Goal: Navigation & Orientation: Find specific page/section

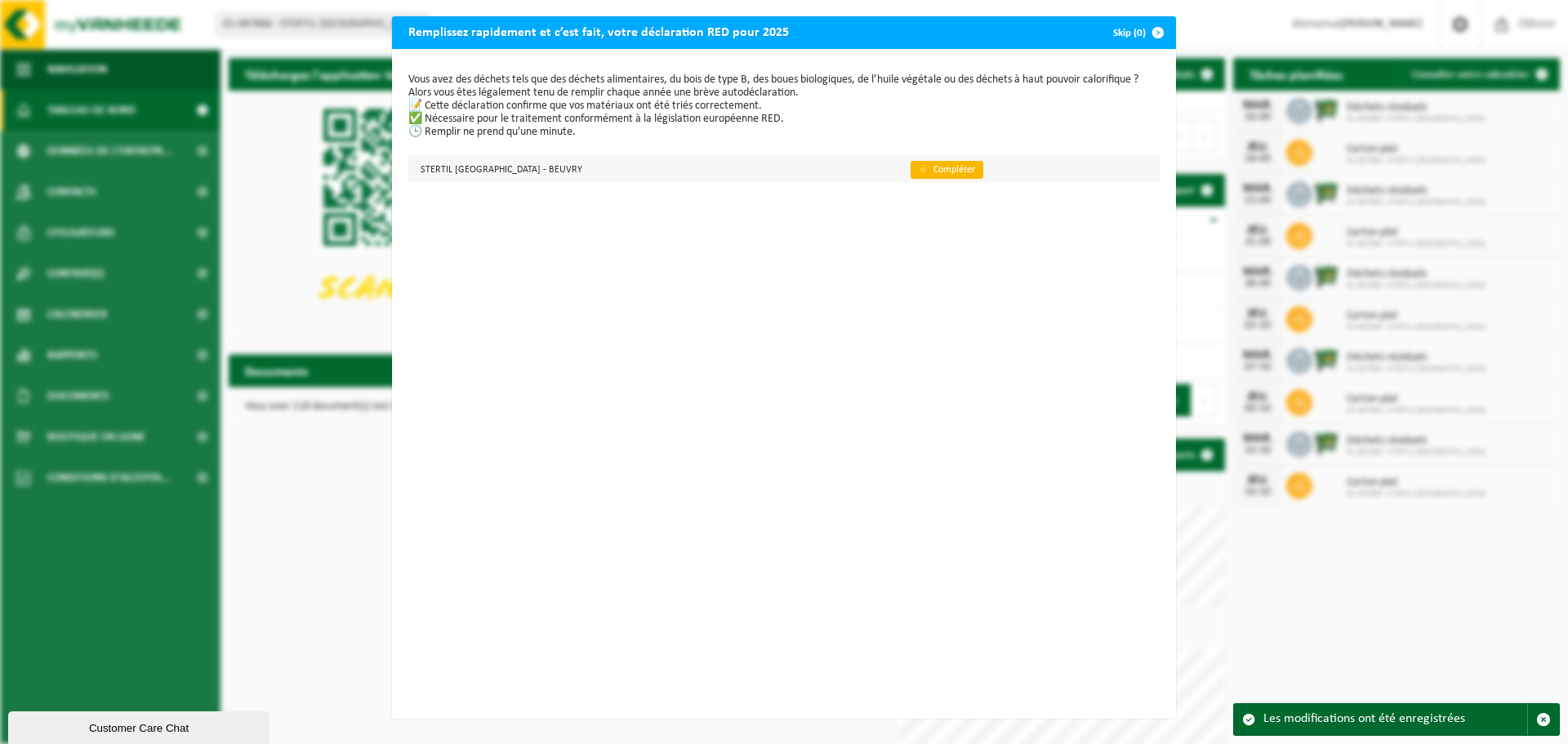
click at [911, 175] on link "👉 Compléter" at bounding box center [947, 169] width 73 height 18
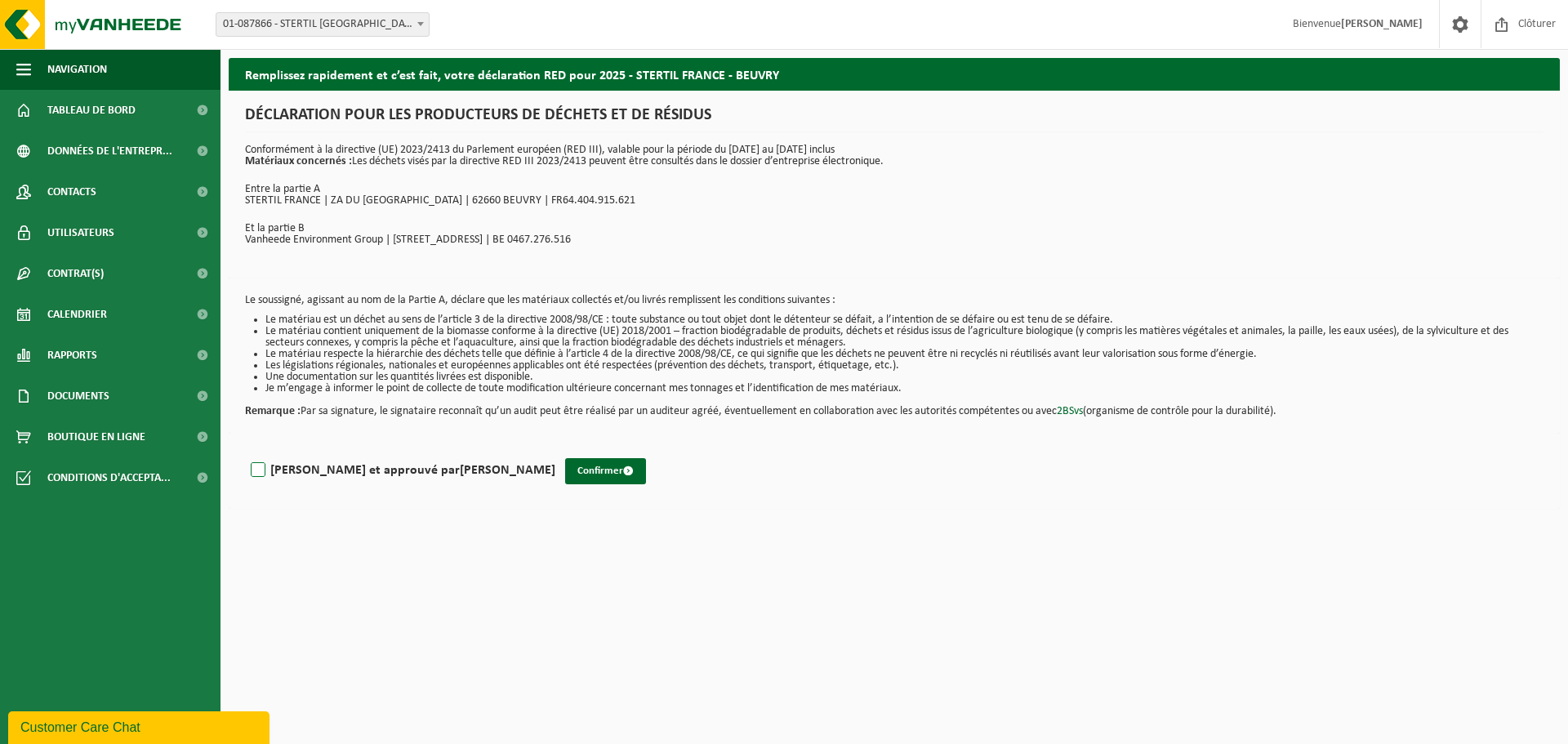
click at [259, 466] on label "Lu et approuvé par David Montaigne" at bounding box center [401, 470] width 308 height 24
click at [555, 450] on input "Lu et approuvé par David Montaigne" at bounding box center [555, 449] width 1 height 1
checkbox input "true"
click at [566, 474] on button "Confirmer" at bounding box center [605, 471] width 81 height 26
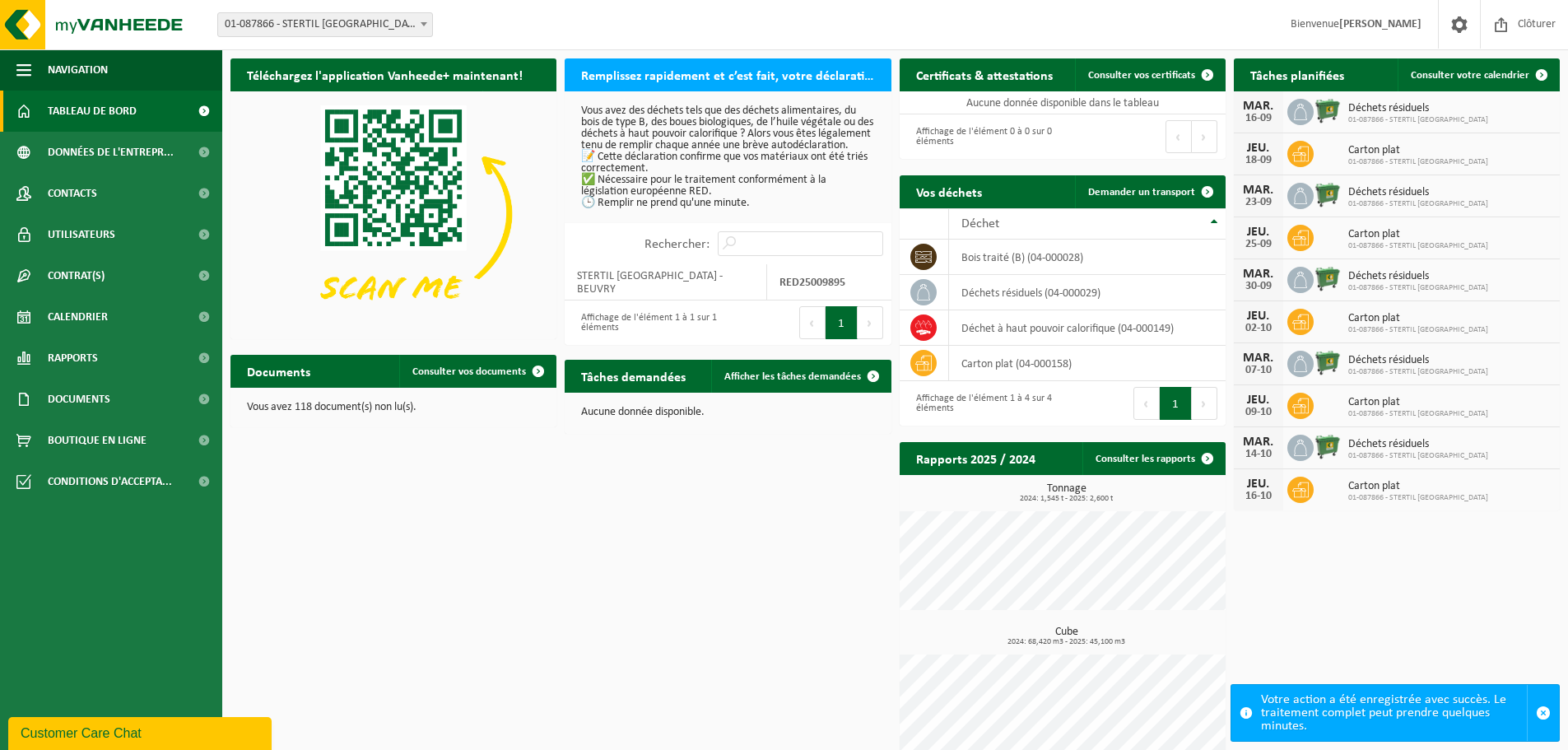
click at [1370, 365] on span "Déchets résiduels" at bounding box center [1419, 360] width 140 height 13
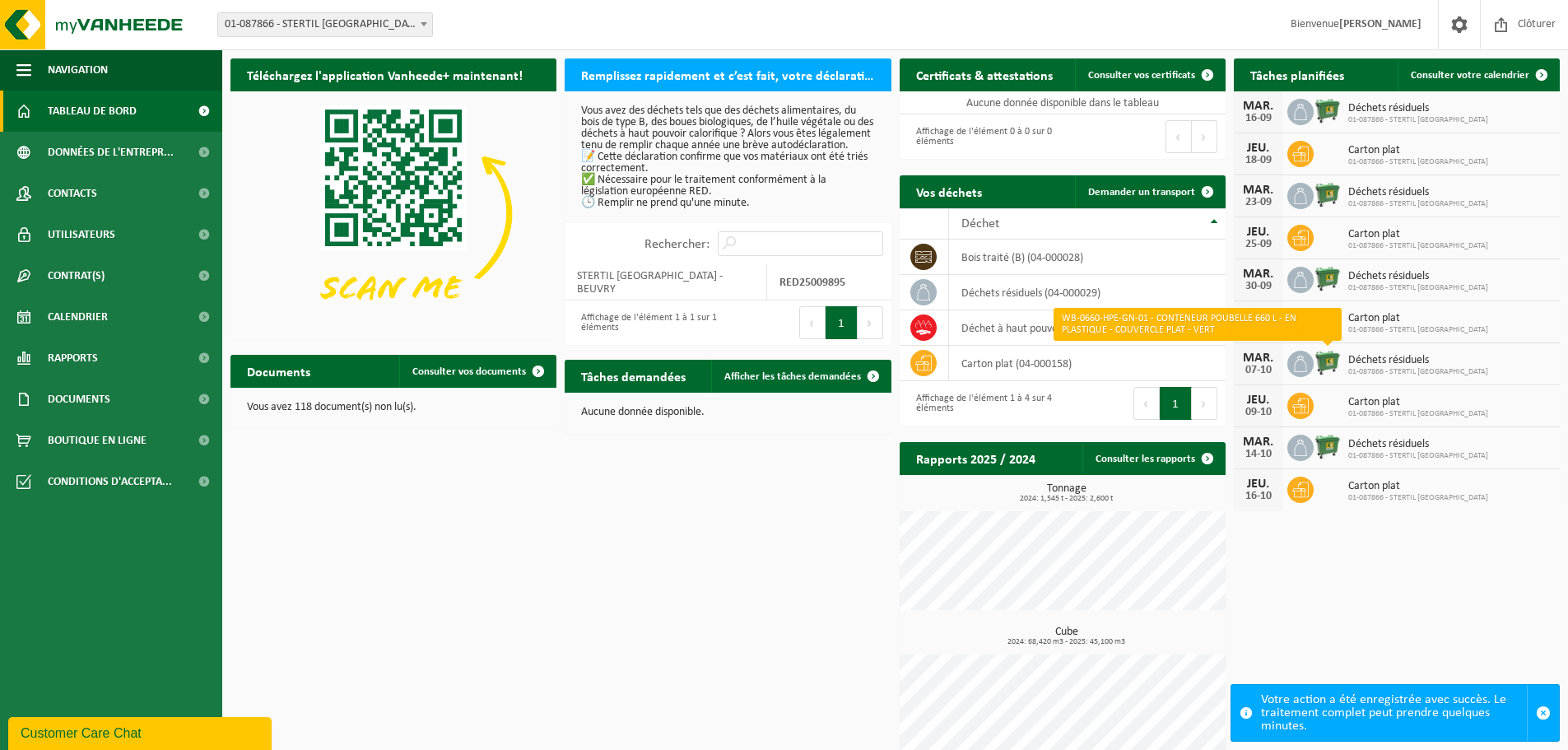
click at [1328, 363] on img at bounding box center [1328, 362] width 28 height 28
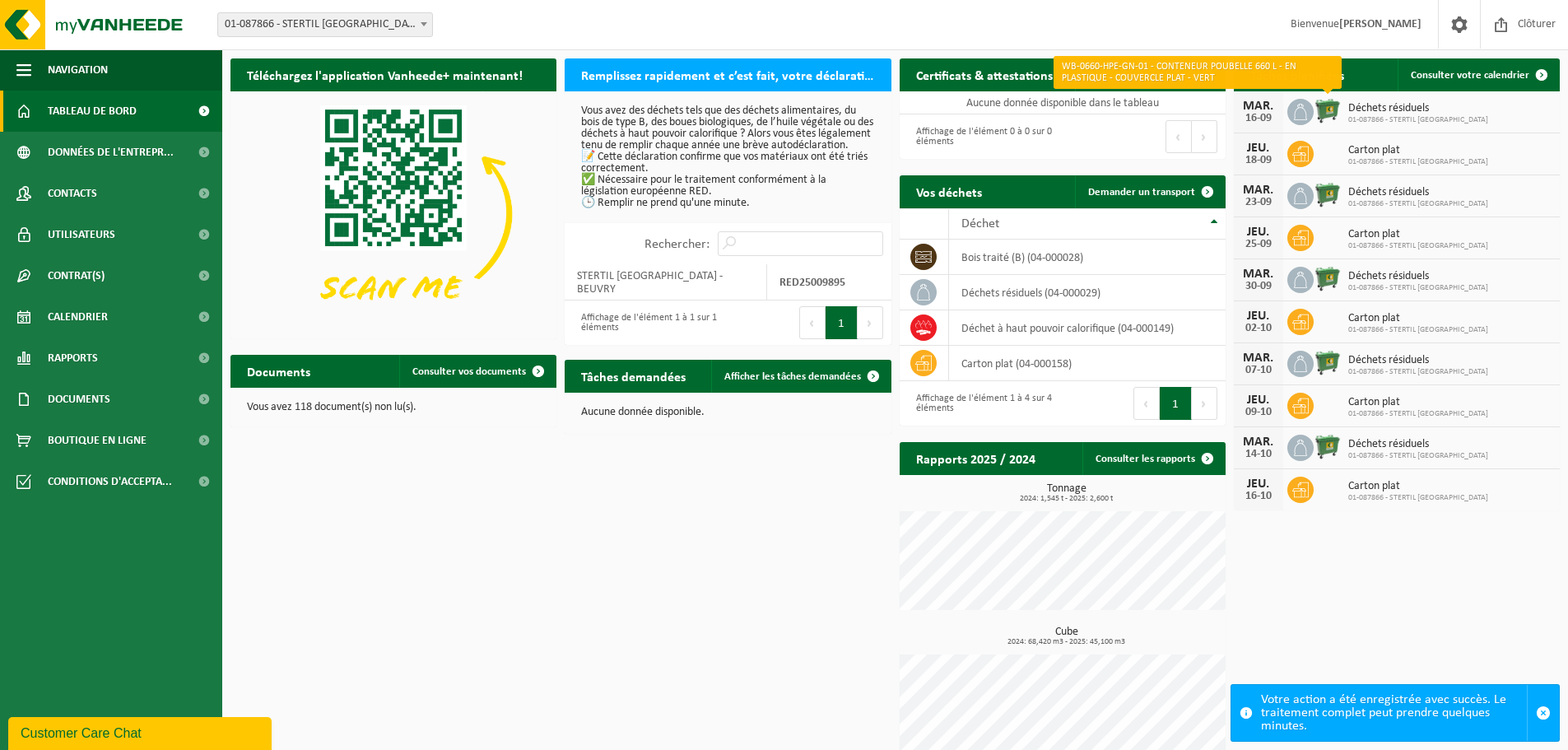
click at [1326, 107] on img at bounding box center [1328, 110] width 28 height 28
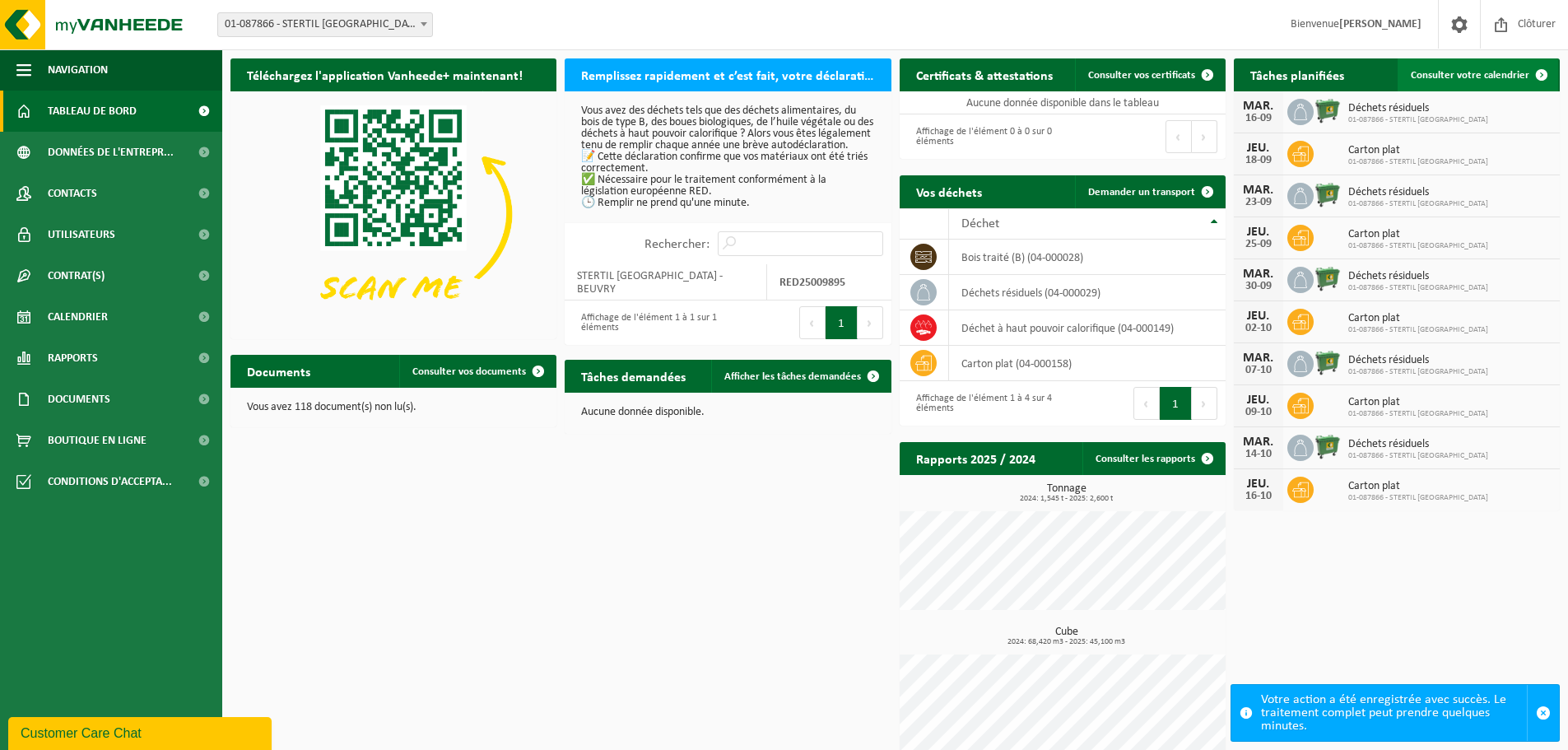
click at [1462, 80] on span "Consulter votre calendrier" at bounding box center [1470, 75] width 118 height 10
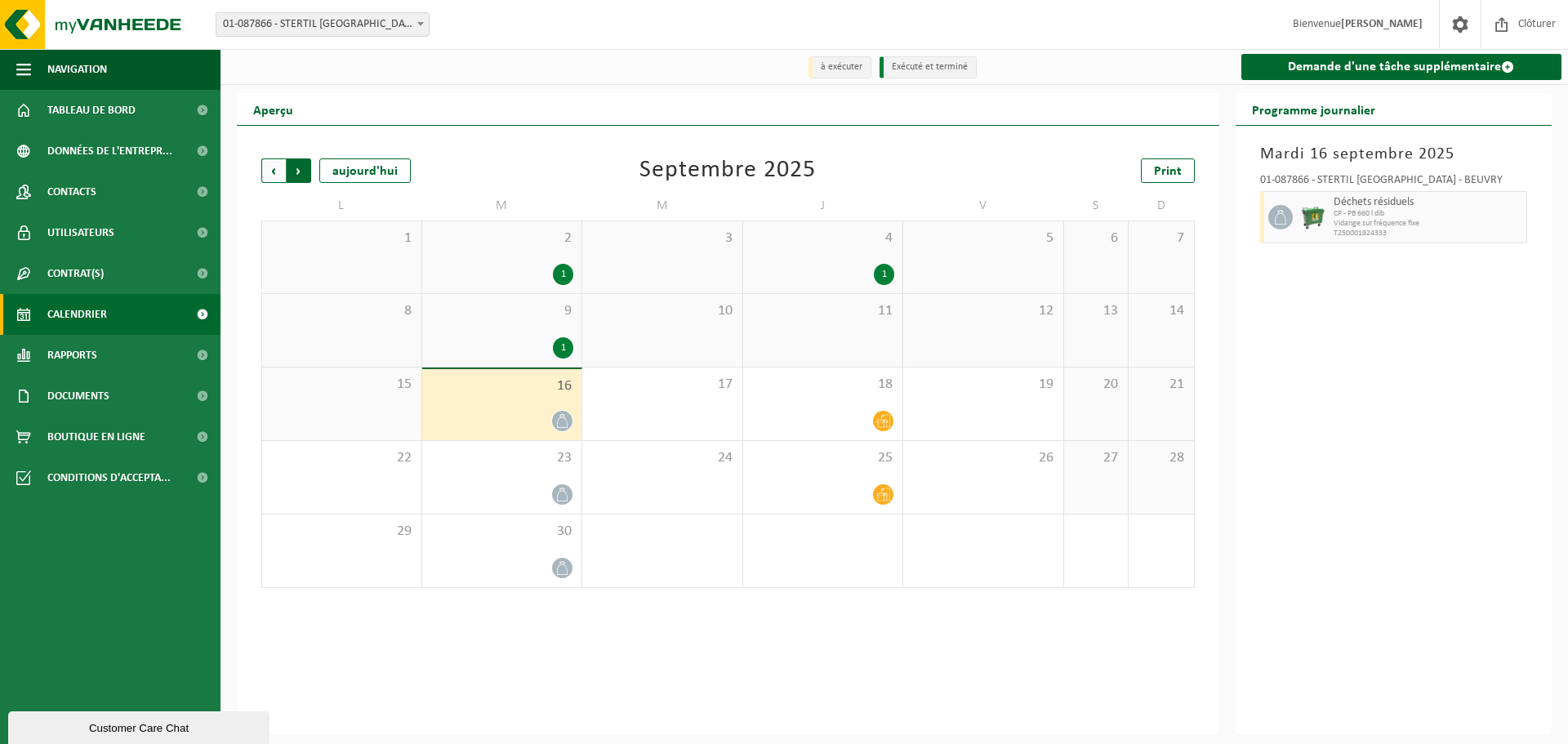
click at [279, 173] on span "Précédent" at bounding box center [273, 170] width 24 height 24
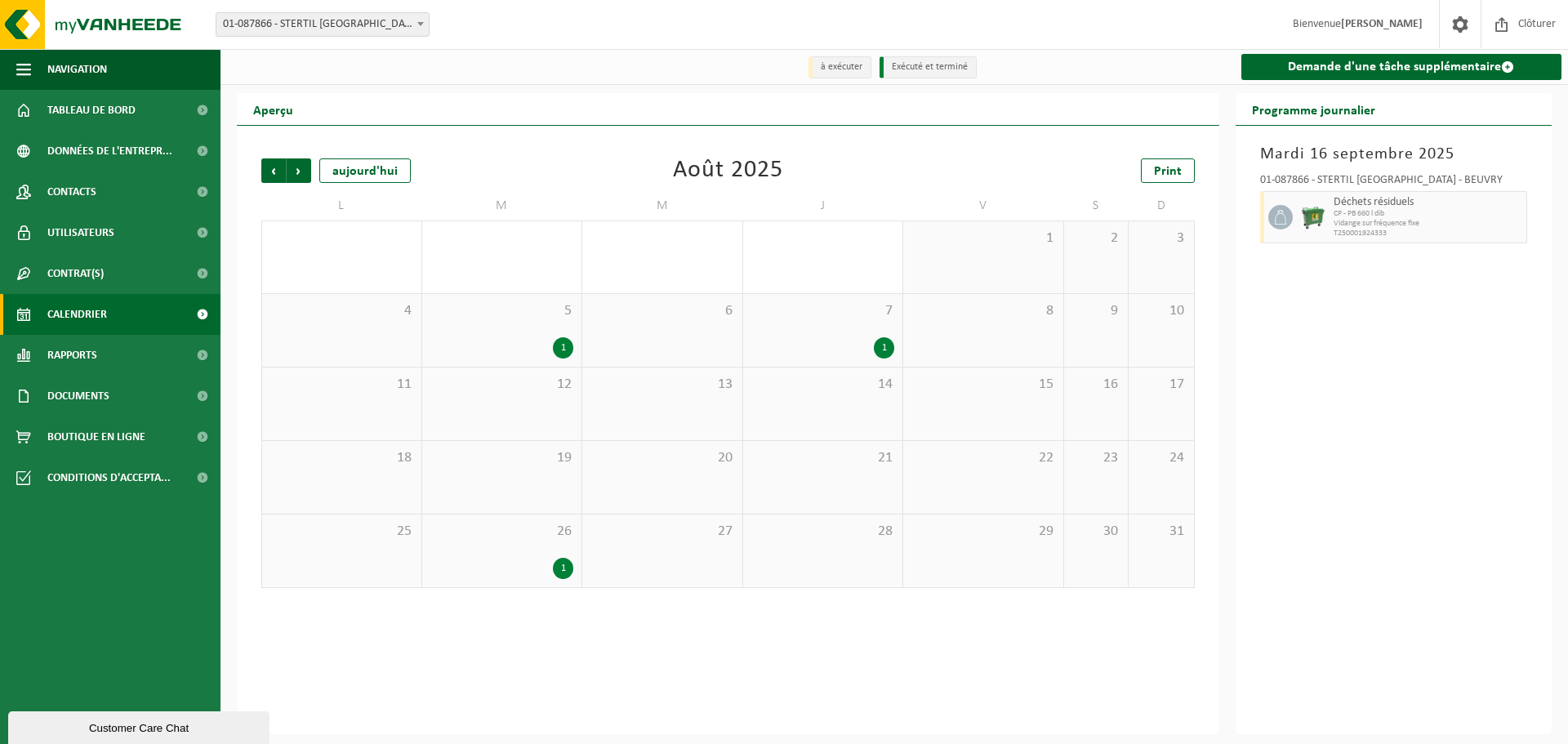
click at [549, 560] on div "1" at bounding box center [502, 568] width 143 height 21
click at [549, 559] on div "1" at bounding box center [502, 568] width 143 height 21
click at [1350, 251] on button "Voir plus d'informations" at bounding box center [1332, 249] width 142 height 26
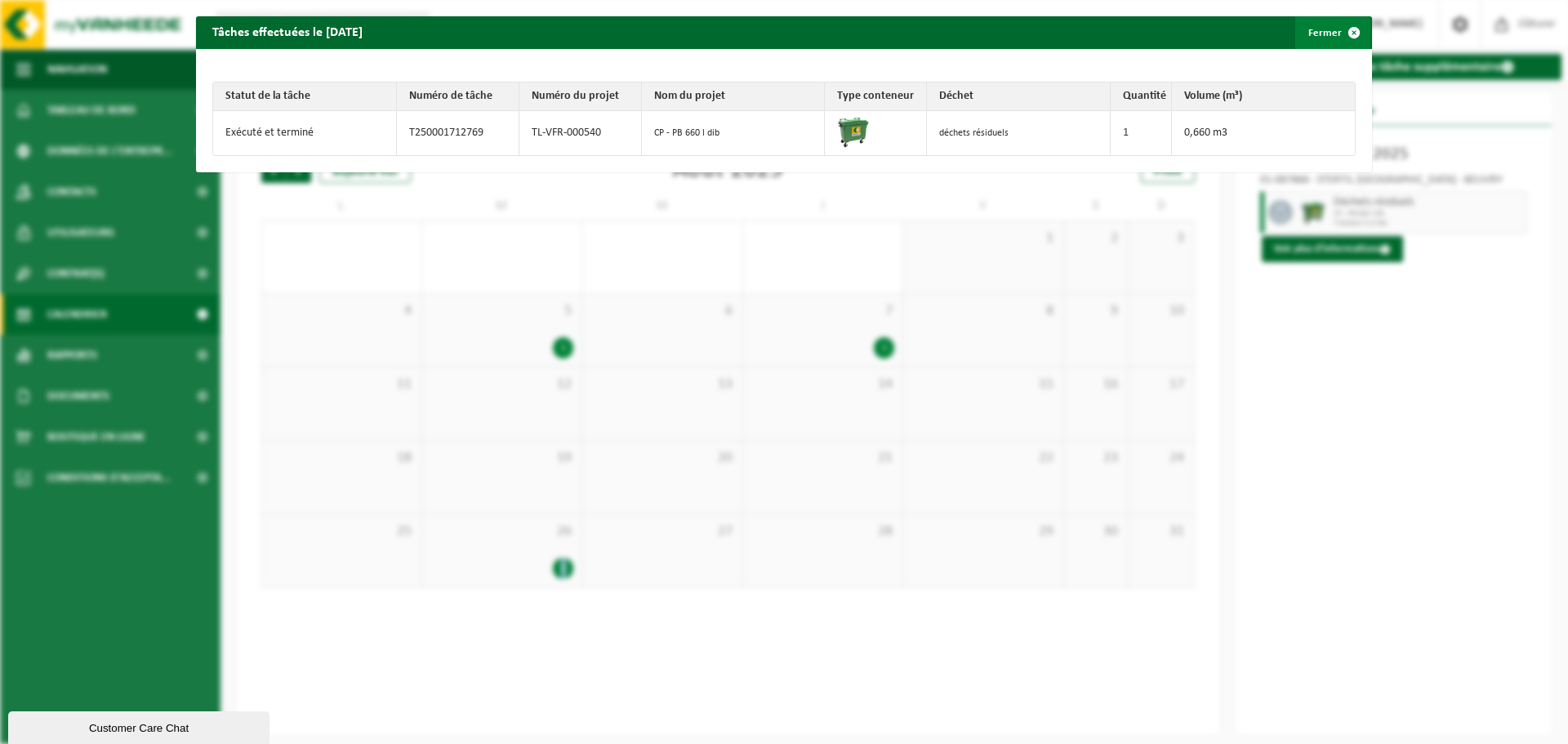
click at [1338, 30] on span "button" at bounding box center [1354, 32] width 32 height 32
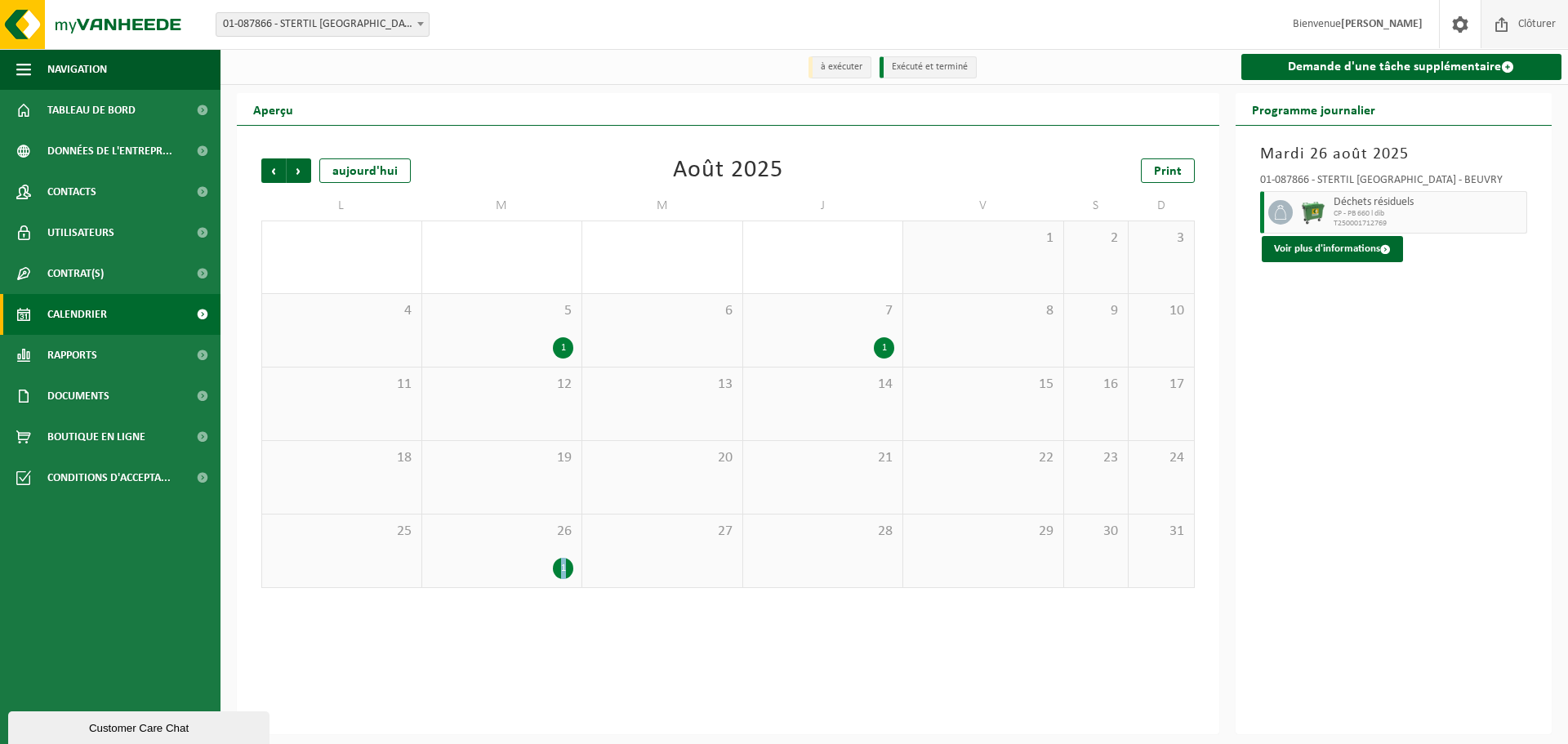
click at [1500, 31] on span at bounding box center [1502, 24] width 24 height 48
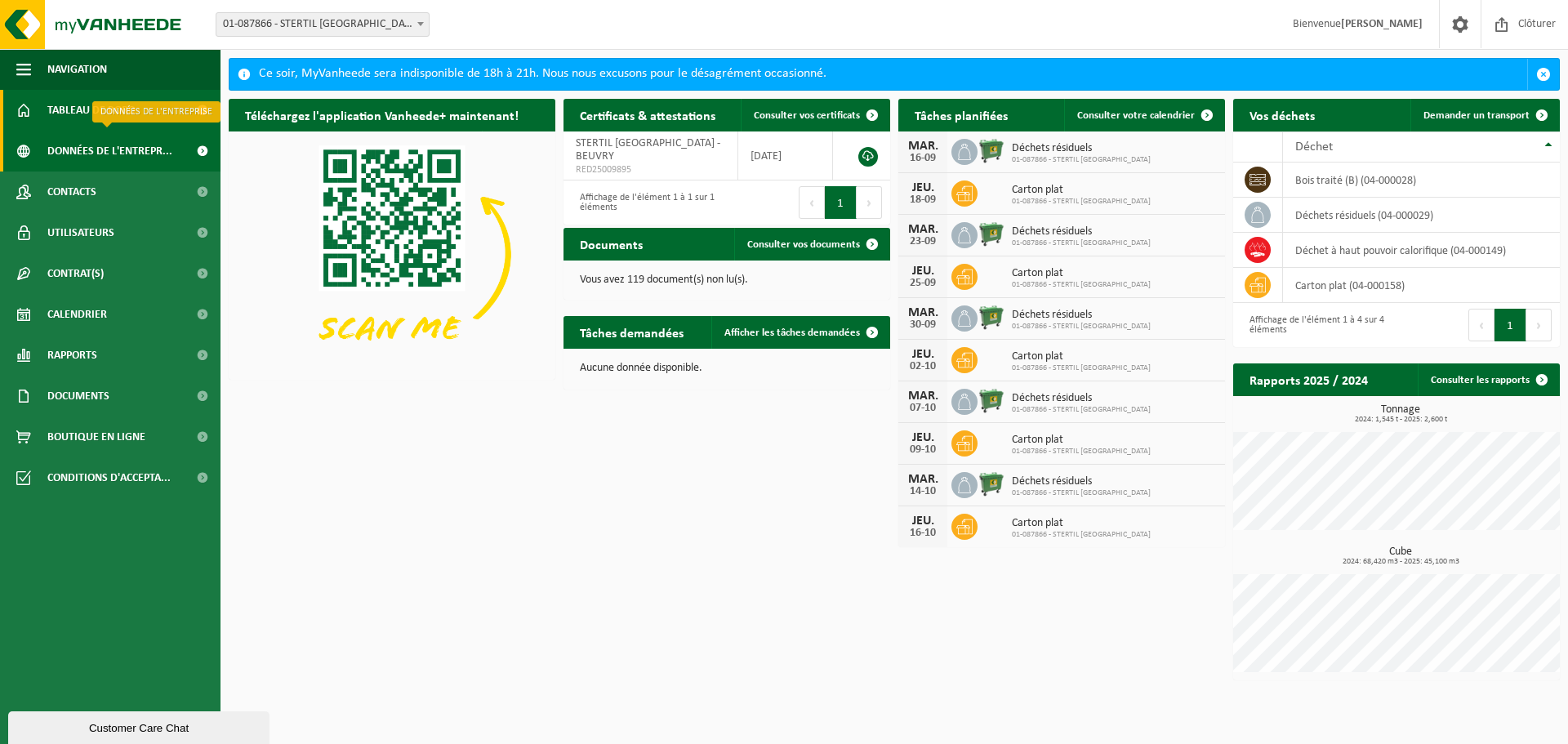
click at [79, 155] on span "Données de l'entrepr..." at bounding box center [109, 151] width 125 height 41
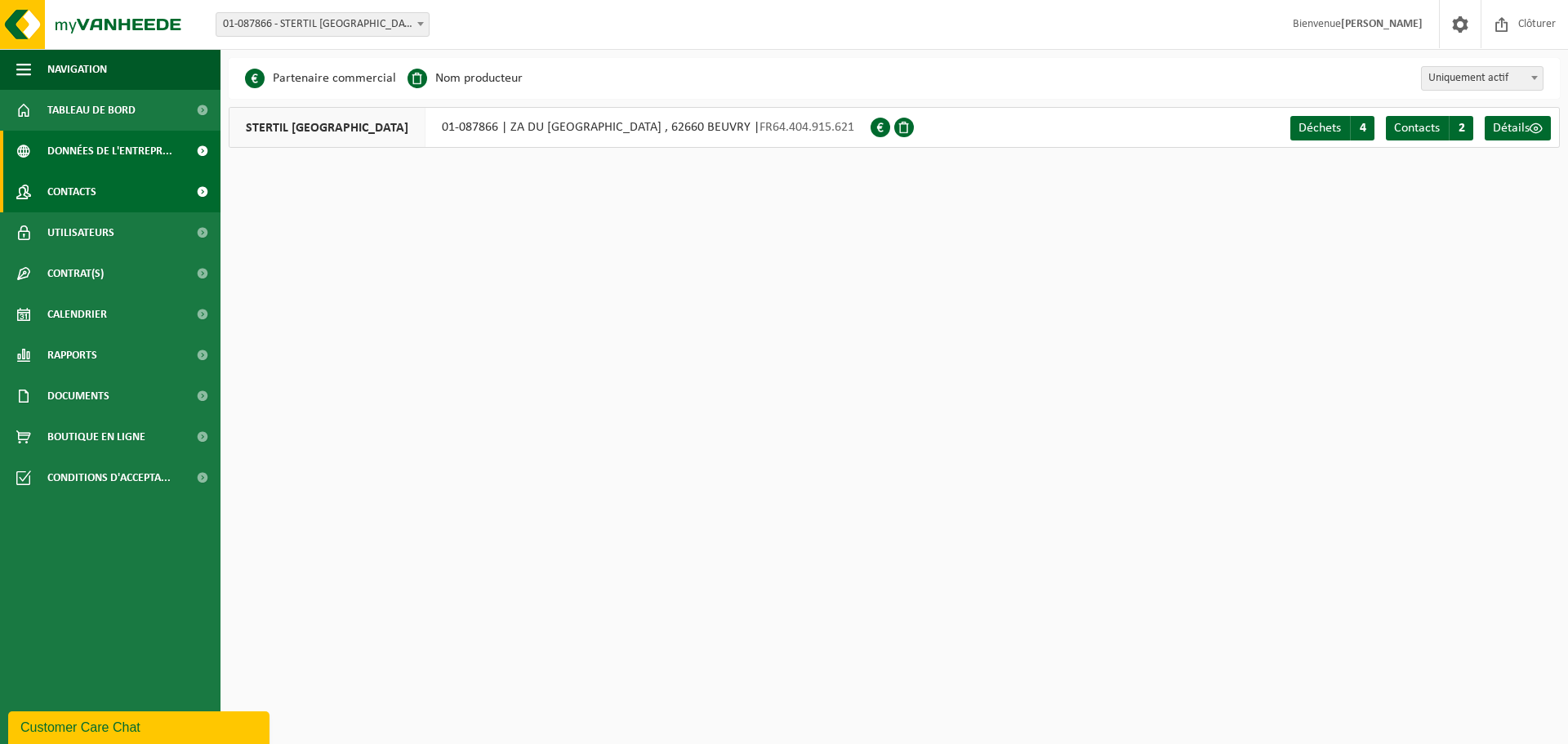
click at [71, 192] on span "Contacts" at bounding box center [71, 192] width 49 height 41
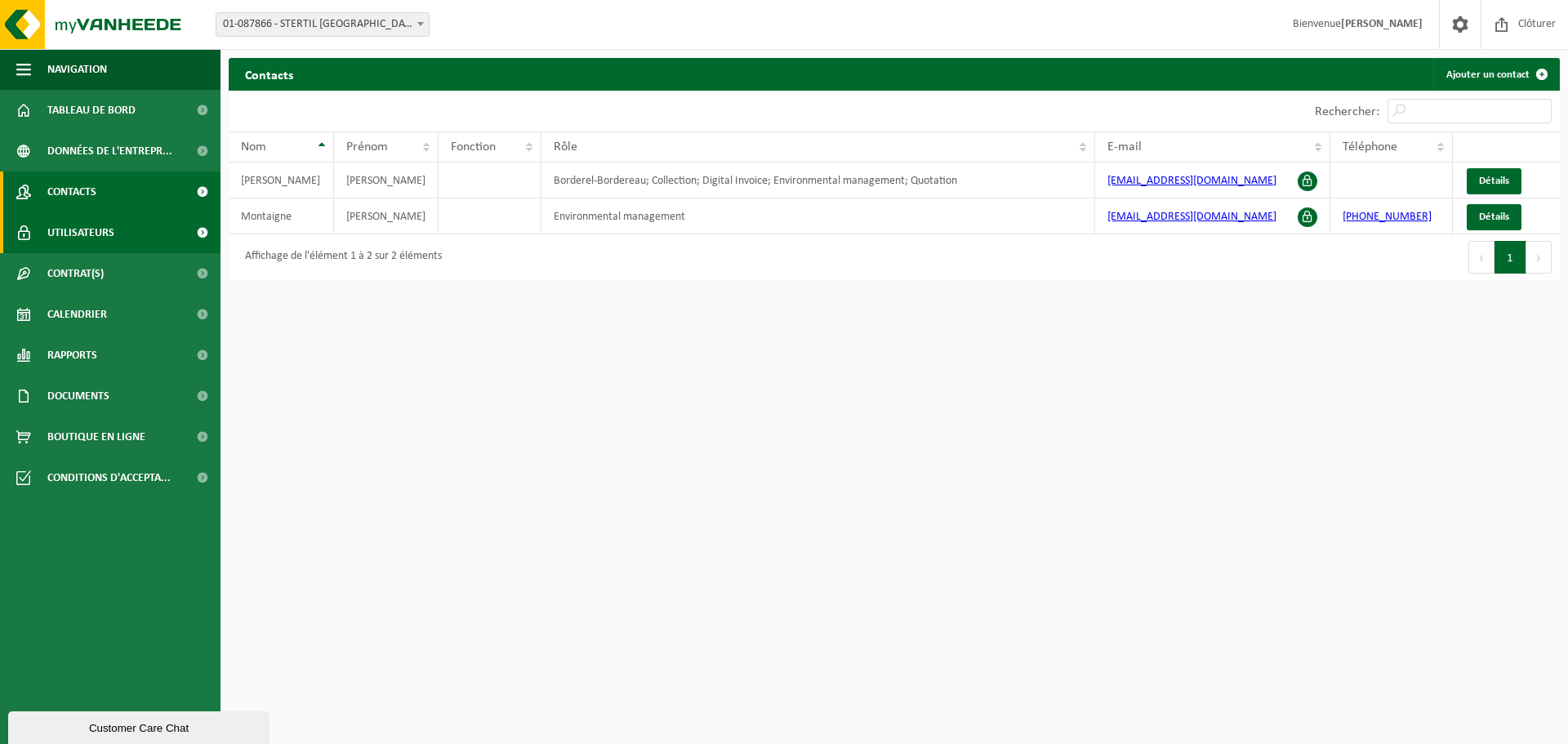
click at [106, 232] on span "Utilisateurs" at bounding box center [81, 232] width 67 height 41
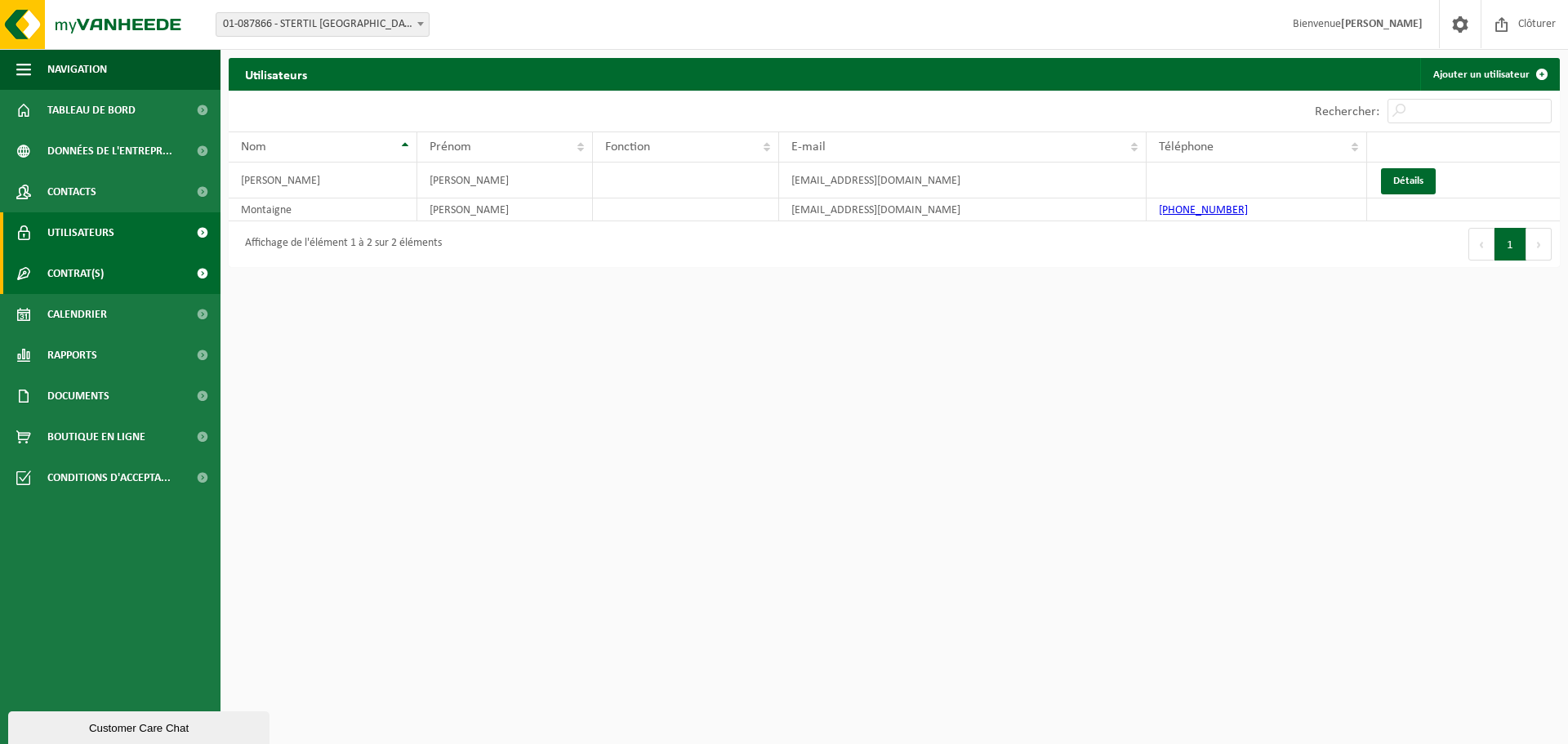
click at [100, 277] on span "Contrat(s)" at bounding box center [75, 274] width 56 height 41
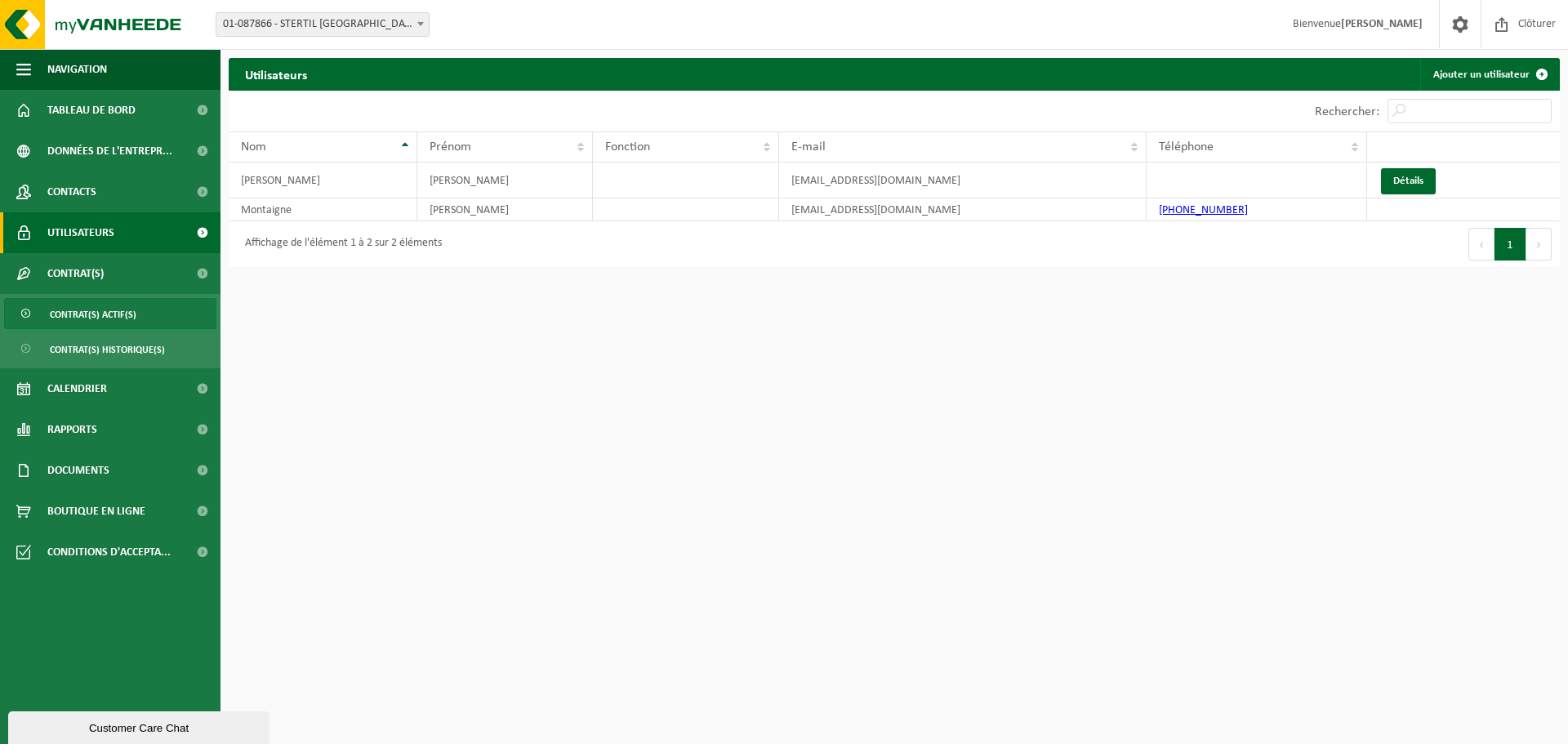
click at [89, 316] on span "Contrat(s) actif(s)" at bounding box center [93, 315] width 87 height 31
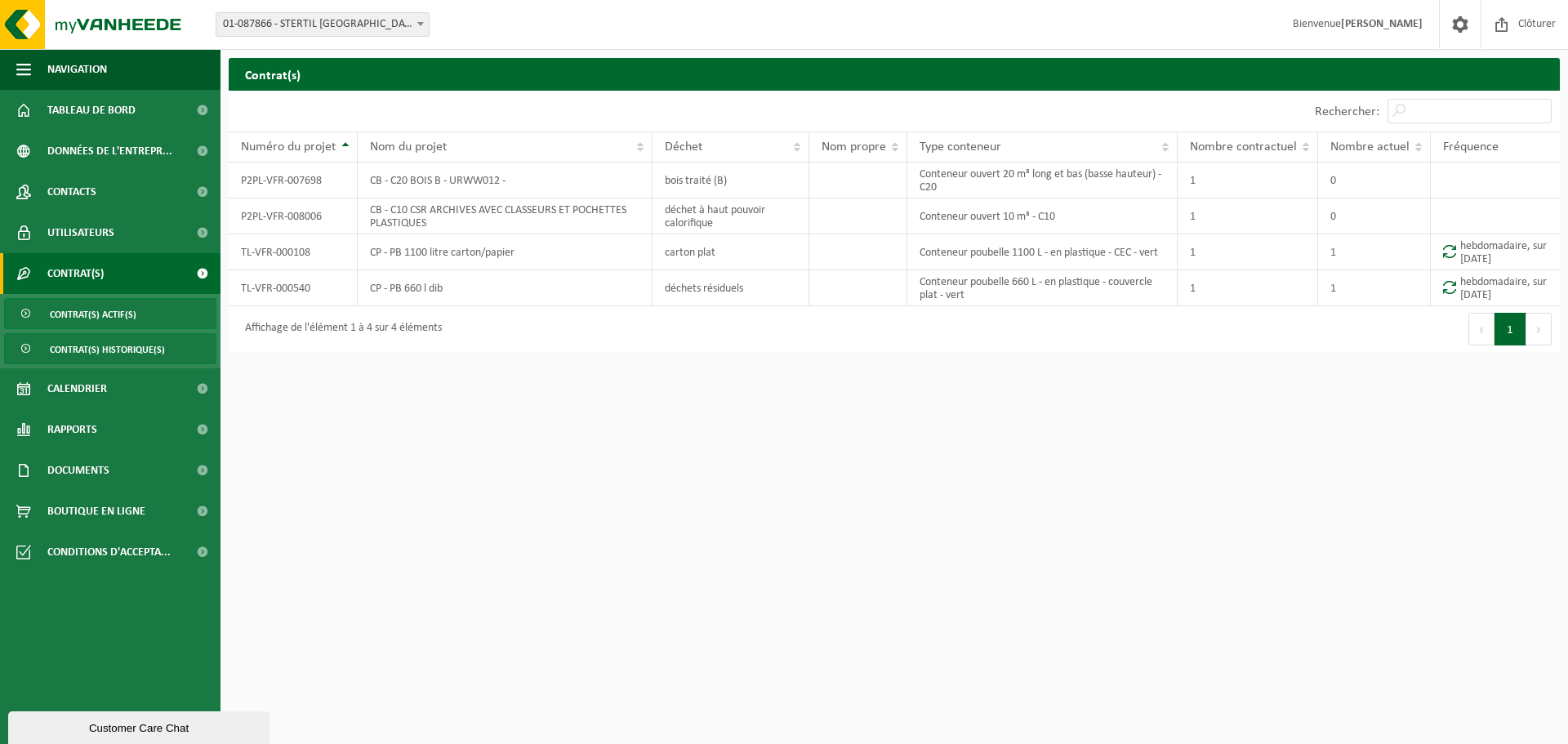
click at [86, 346] on span "Contrat(s) historique(s)" at bounding box center [107, 350] width 115 height 31
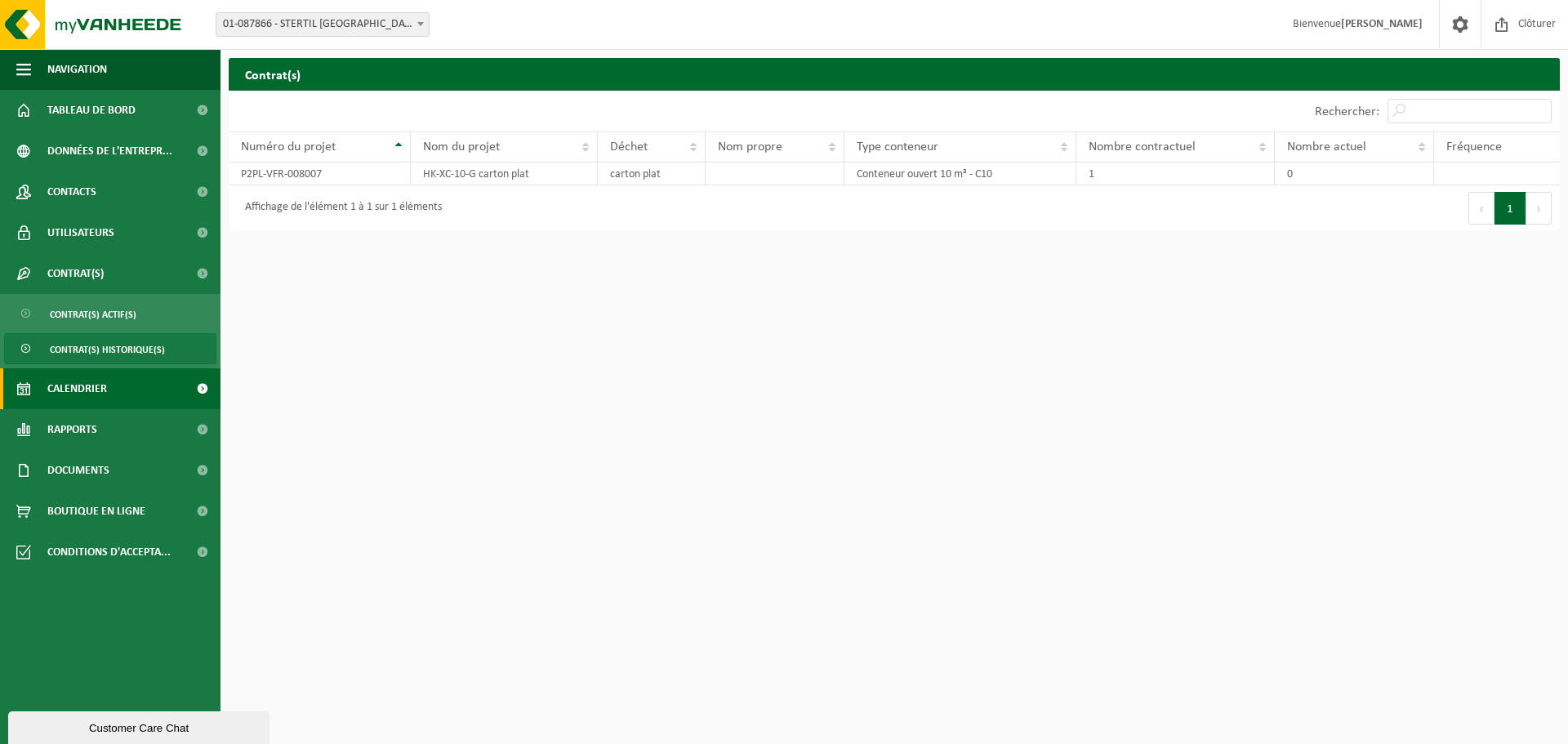
click at [81, 386] on span "Calendrier" at bounding box center [77, 389] width 59 height 41
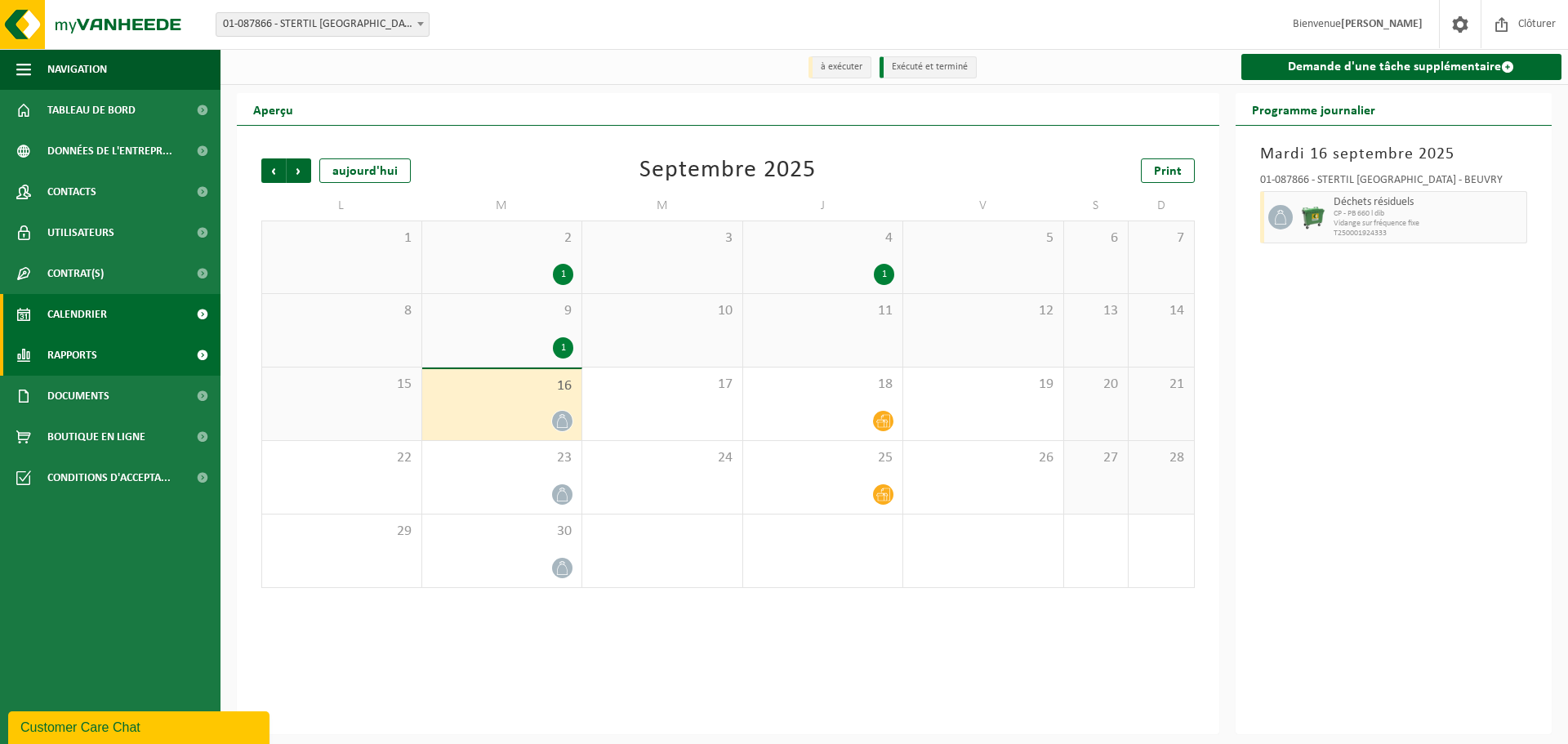
click at [78, 359] on span "Rapports" at bounding box center [72, 355] width 50 height 41
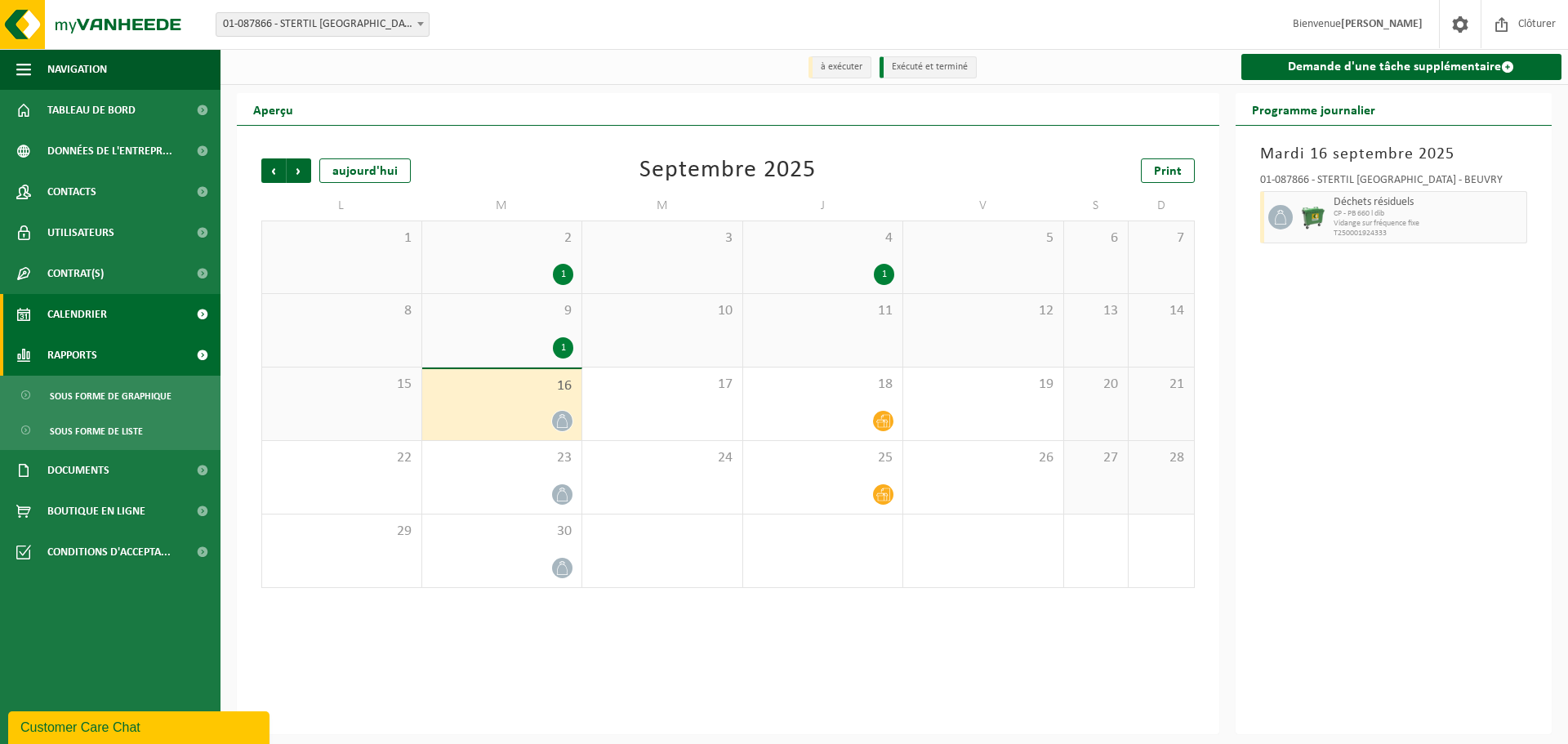
click at [78, 358] on span "Rapports" at bounding box center [72, 355] width 50 height 41
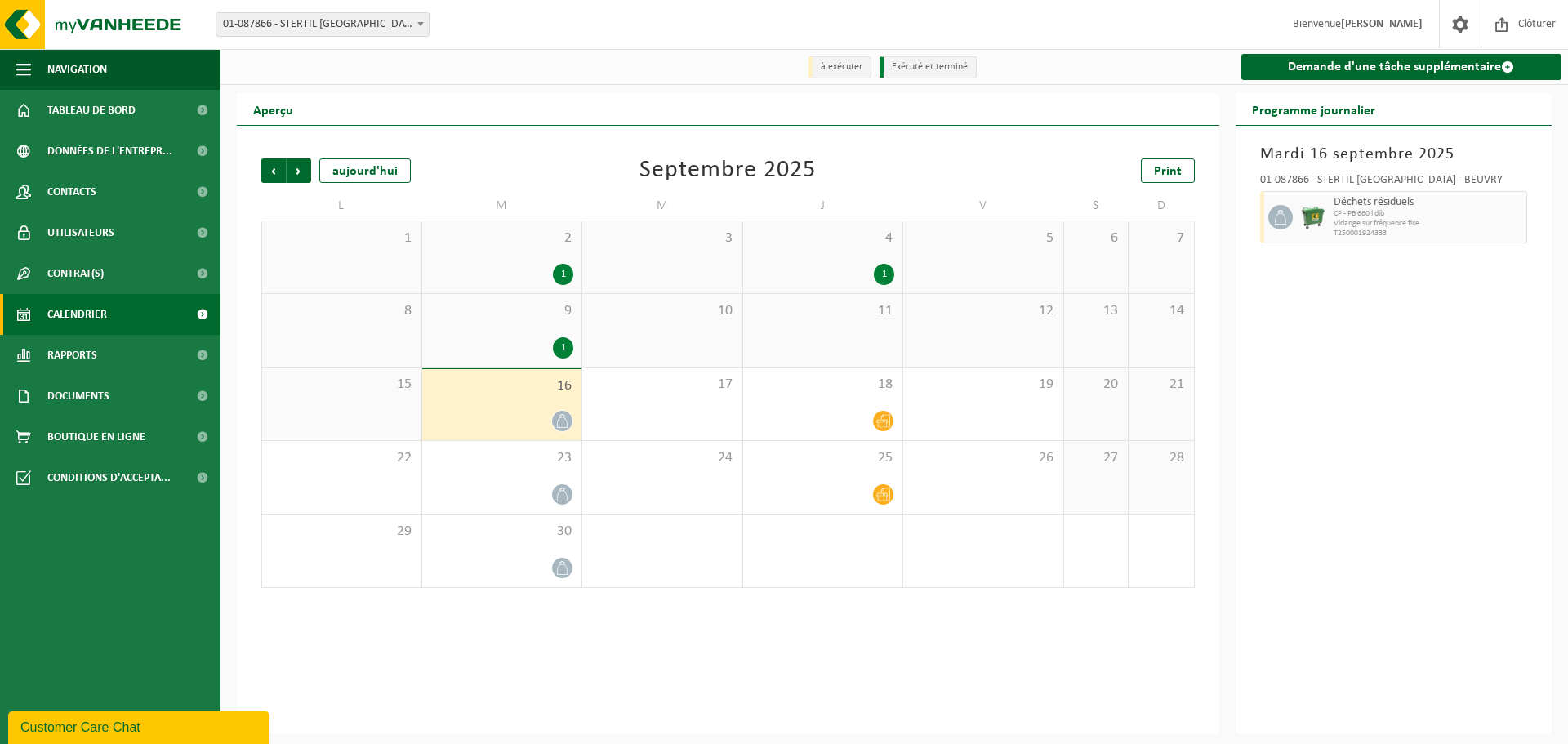
click at [77, 325] on span "Calendrier" at bounding box center [77, 315] width 59 height 41
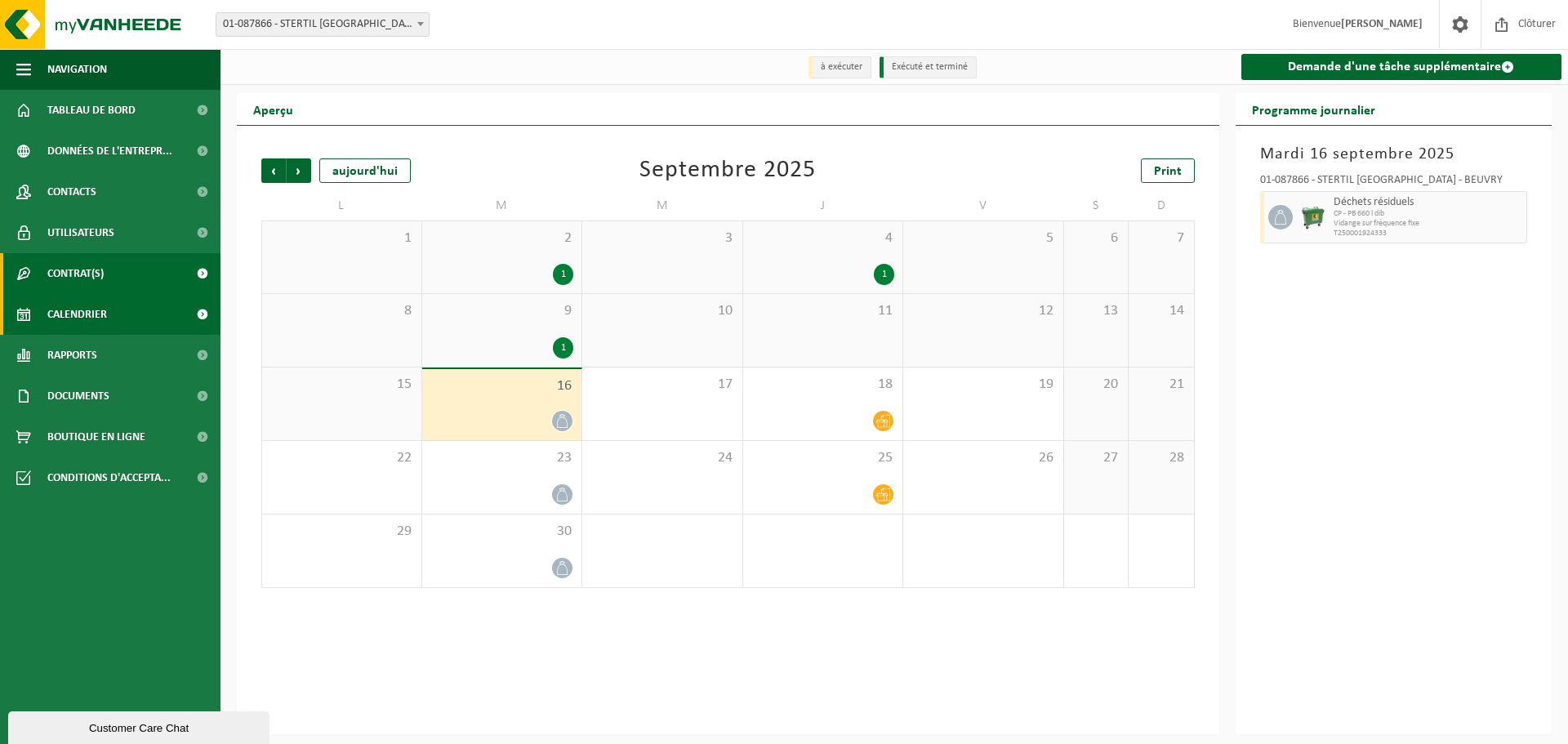
click at [77, 261] on span "Contrat(s)" at bounding box center [75, 274] width 56 height 41
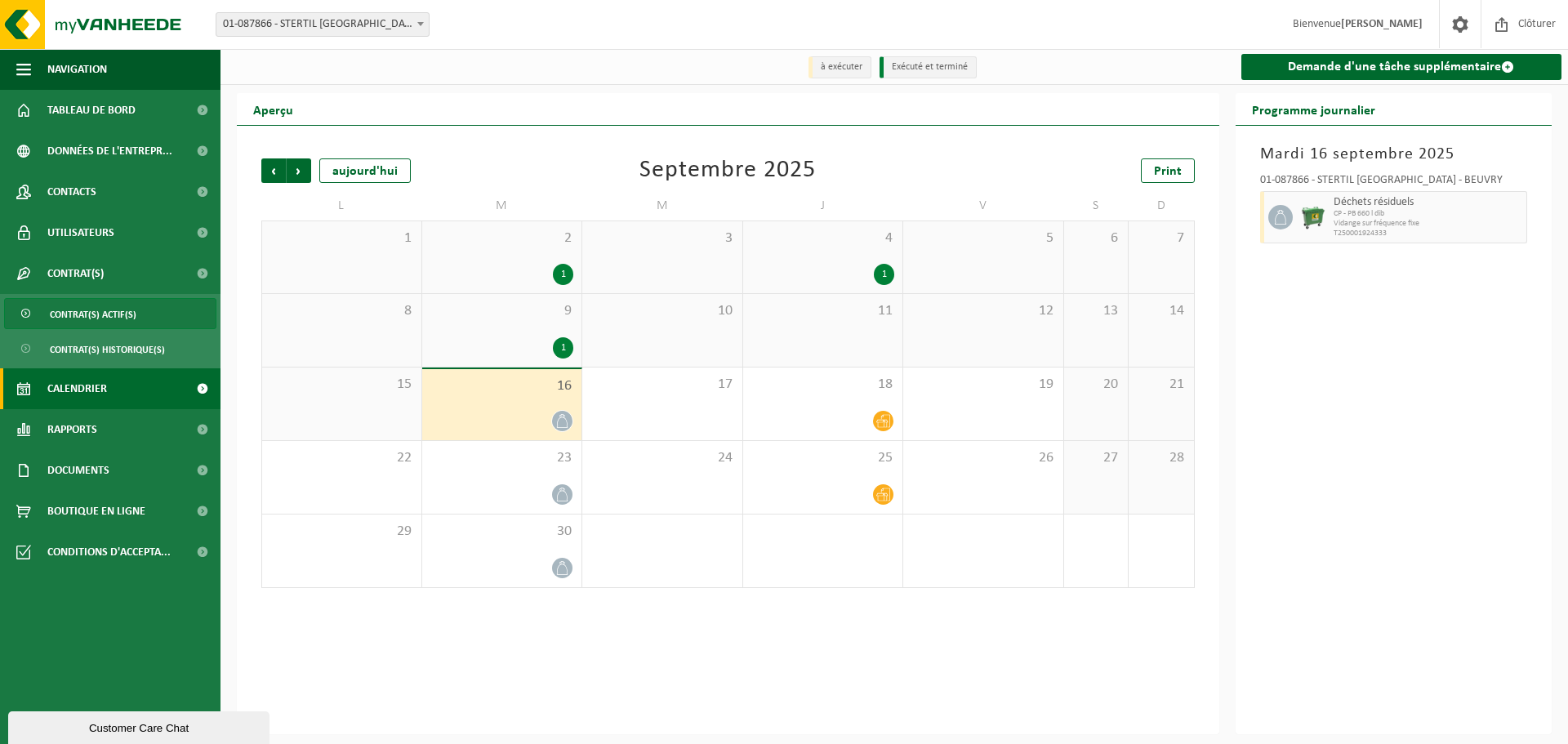
click at [77, 318] on span "Contrat(s) actif(s)" at bounding box center [93, 315] width 87 height 31
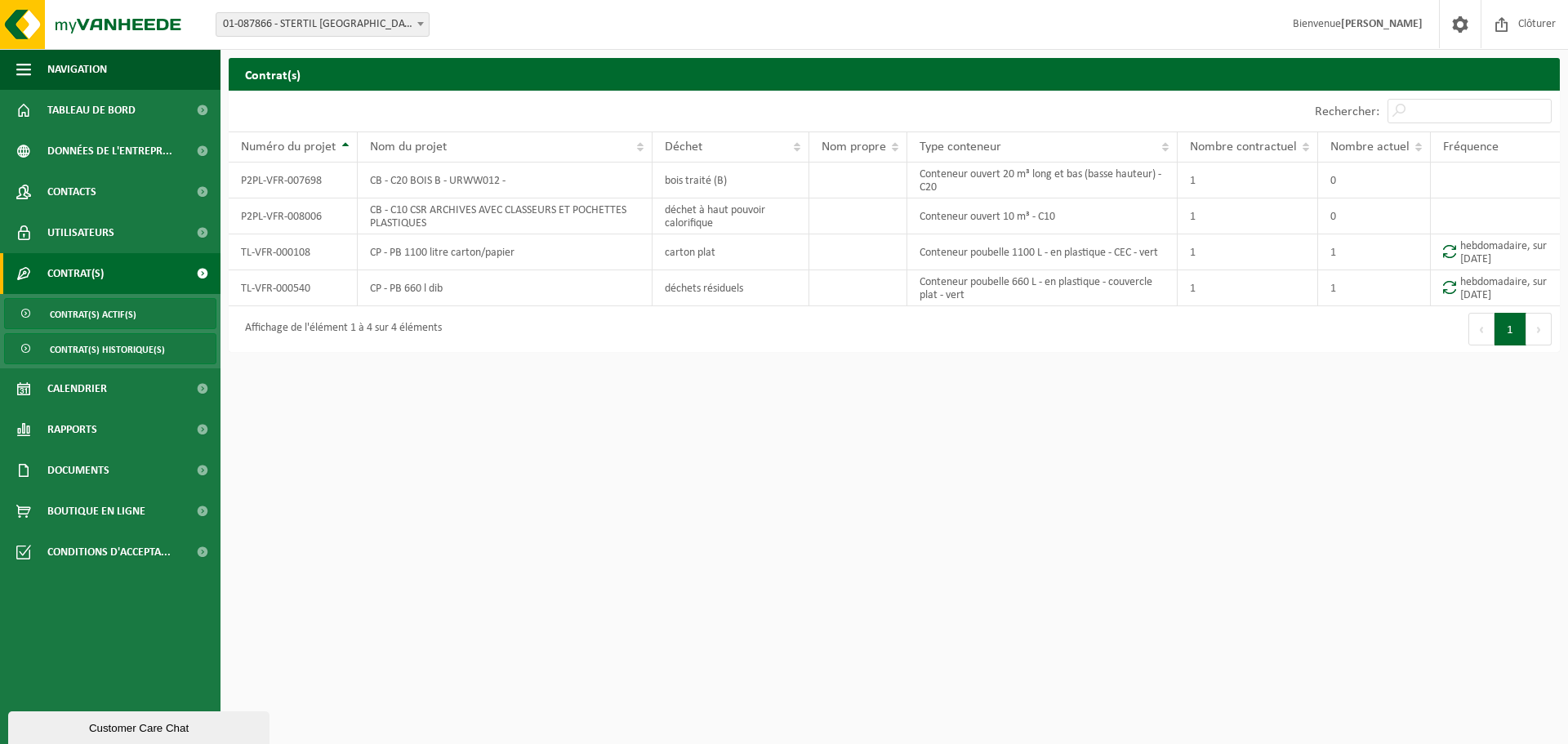
click at [77, 348] on span "Contrat(s) historique(s)" at bounding box center [107, 350] width 115 height 31
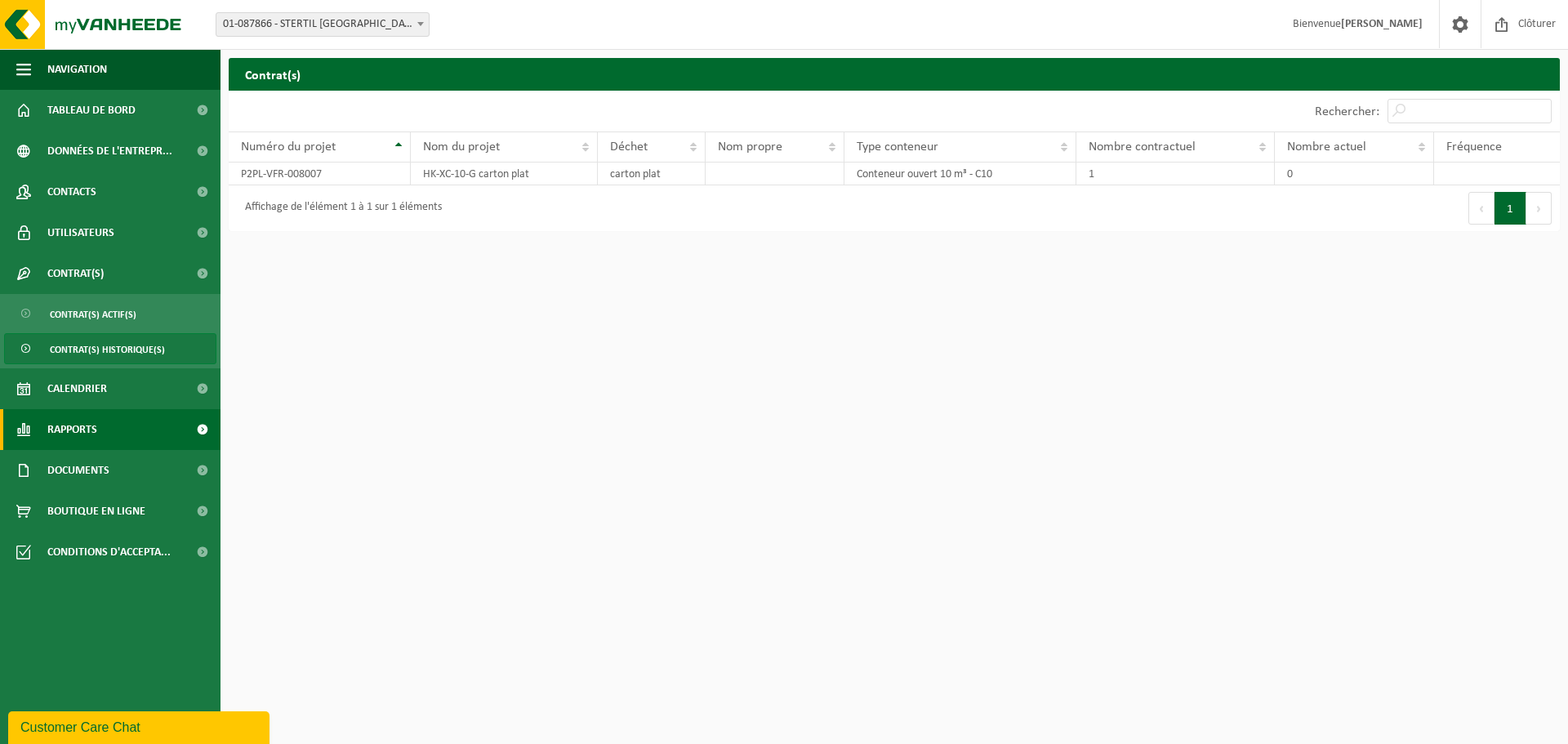
click at [77, 425] on span "Rapports" at bounding box center [72, 429] width 50 height 41
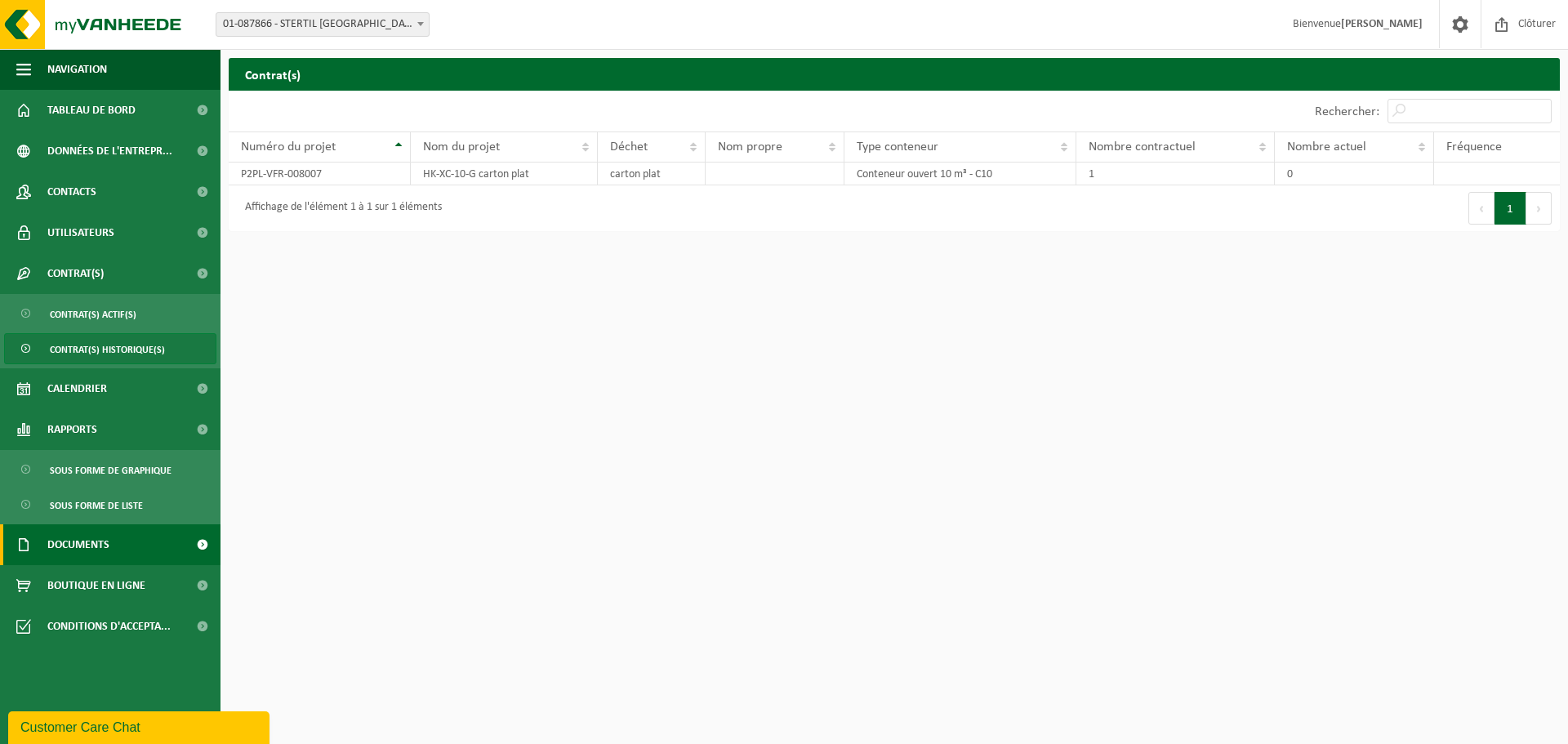
click at [79, 552] on span "Documents" at bounding box center [78, 545] width 62 height 41
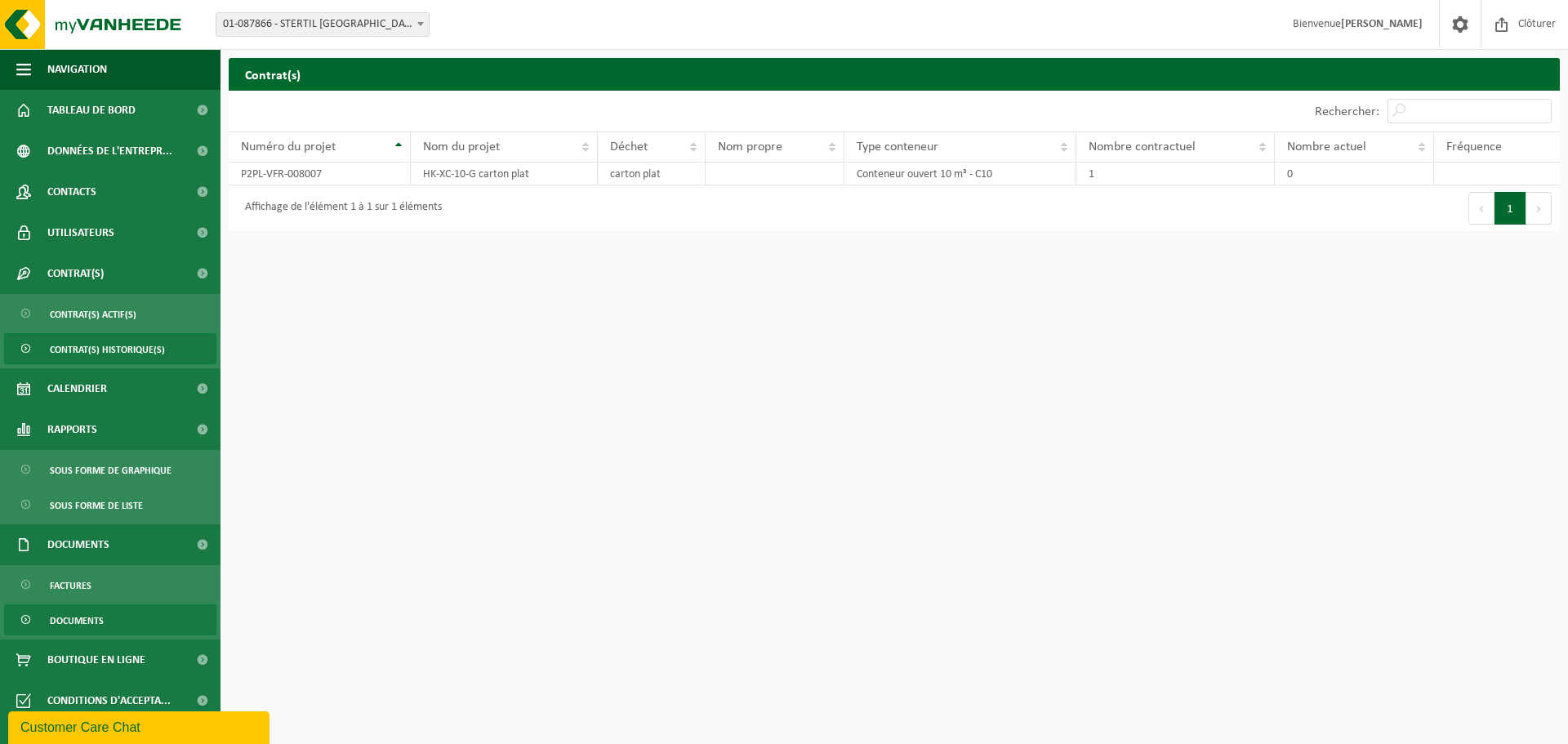
click at [78, 616] on span "Documents" at bounding box center [77, 621] width 54 height 31
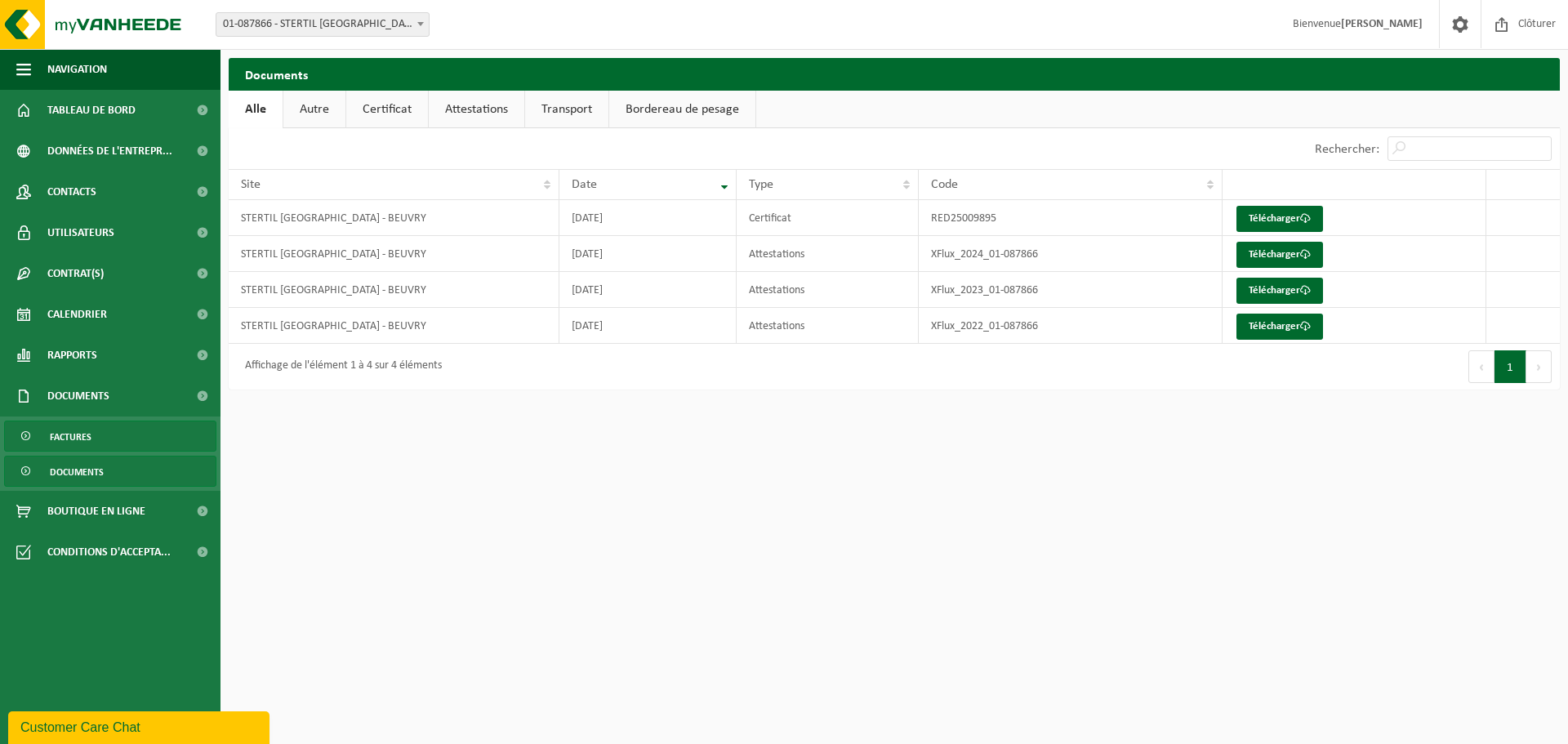
click at [89, 438] on span "Factures" at bounding box center [70, 437] width 42 height 31
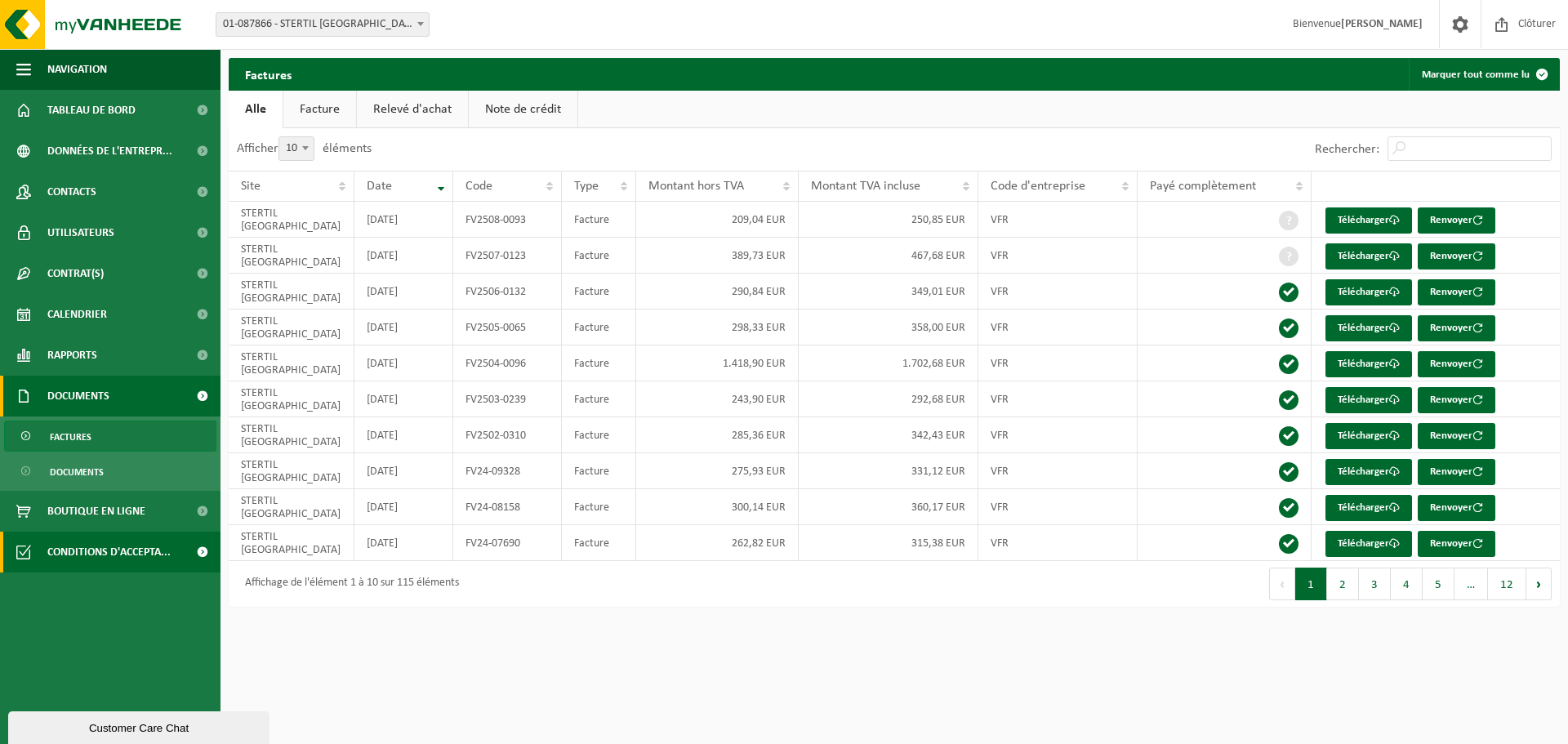
click at [75, 547] on span "Conditions d'accepta..." at bounding box center [108, 552] width 123 height 41
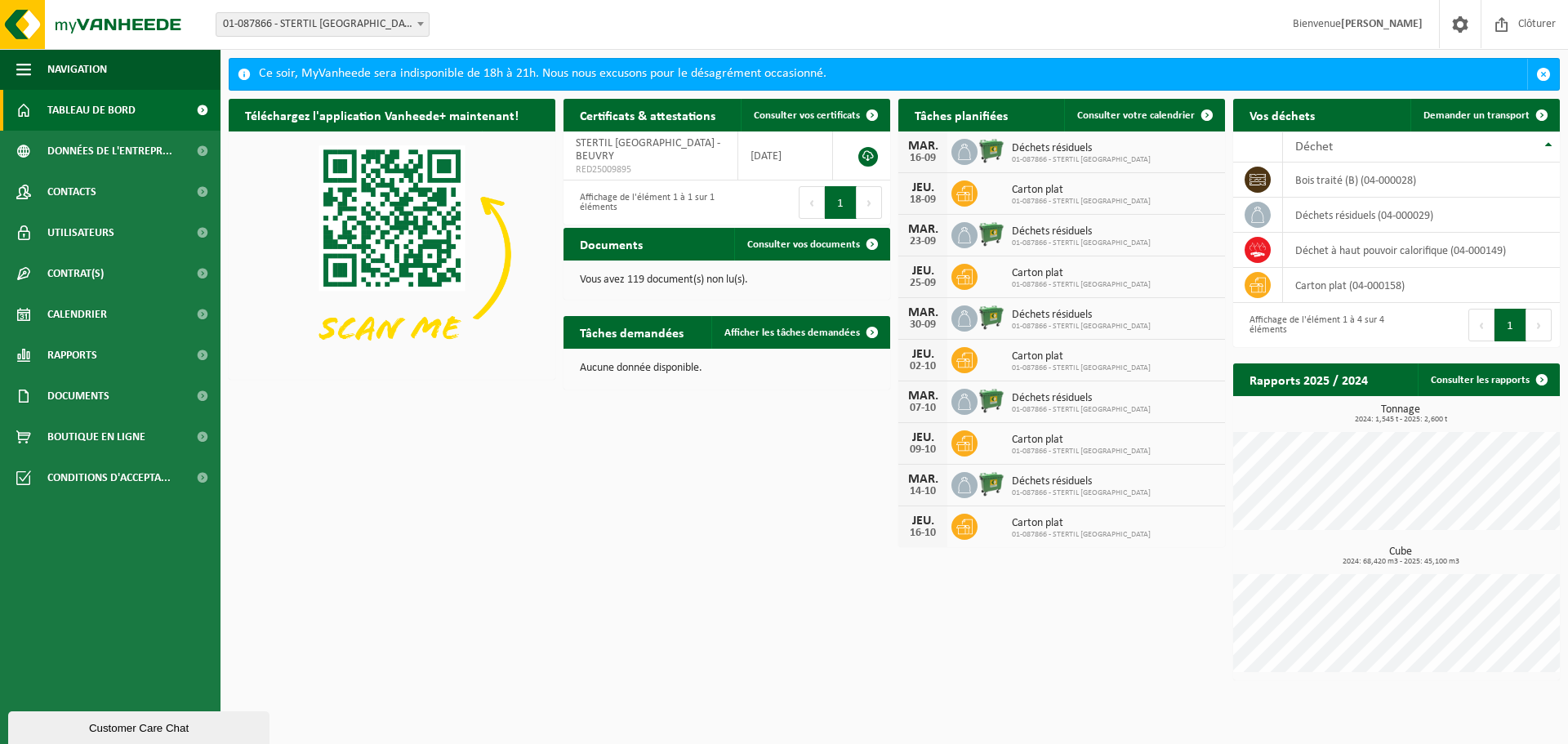
click at [423, 24] on b at bounding box center [420, 24] width 6 height 4
click at [61, 239] on span "Utilisateurs" at bounding box center [81, 232] width 67 height 41
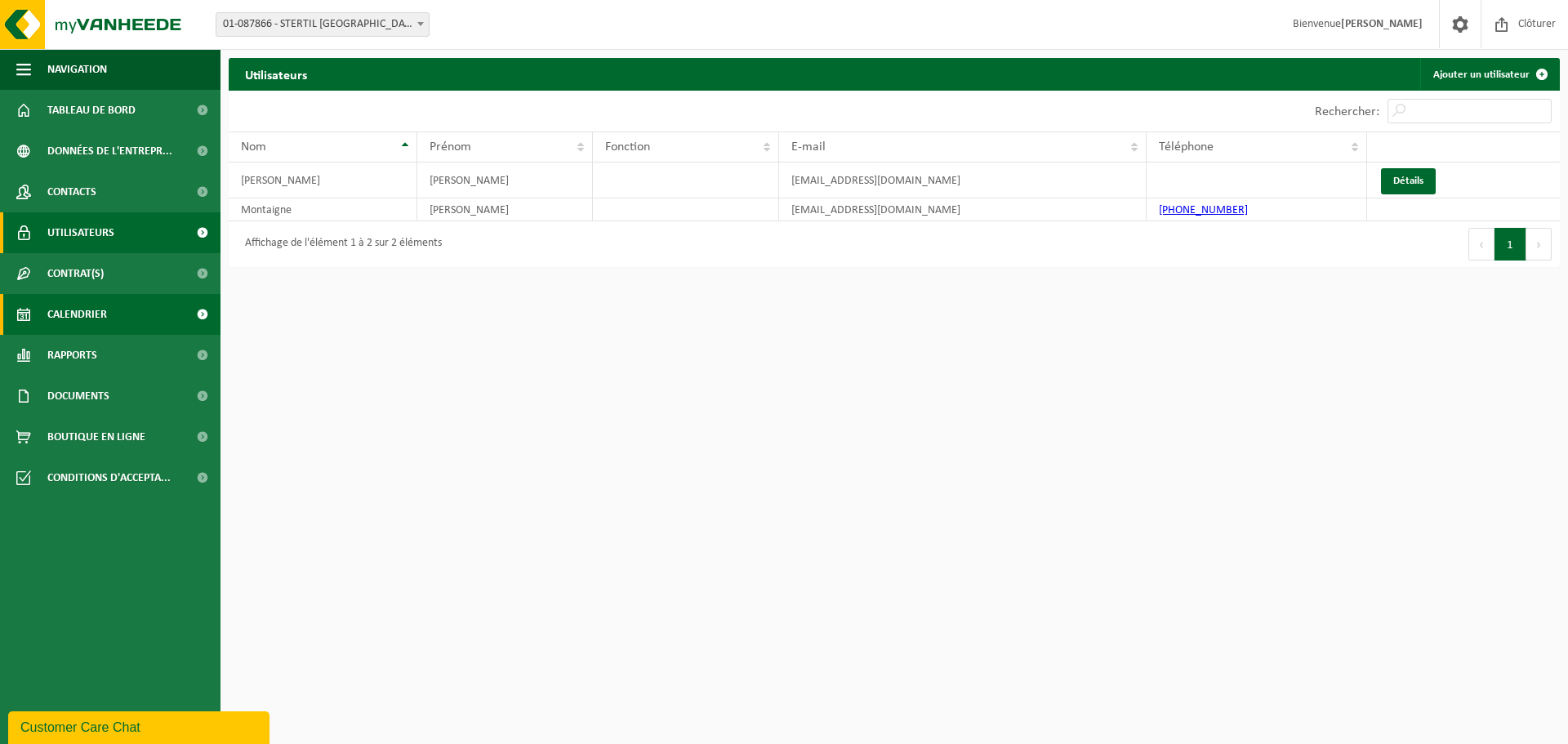
click at [79, 307] on span "Calendrier" at bounding box center [77, 315] width 59 height 41
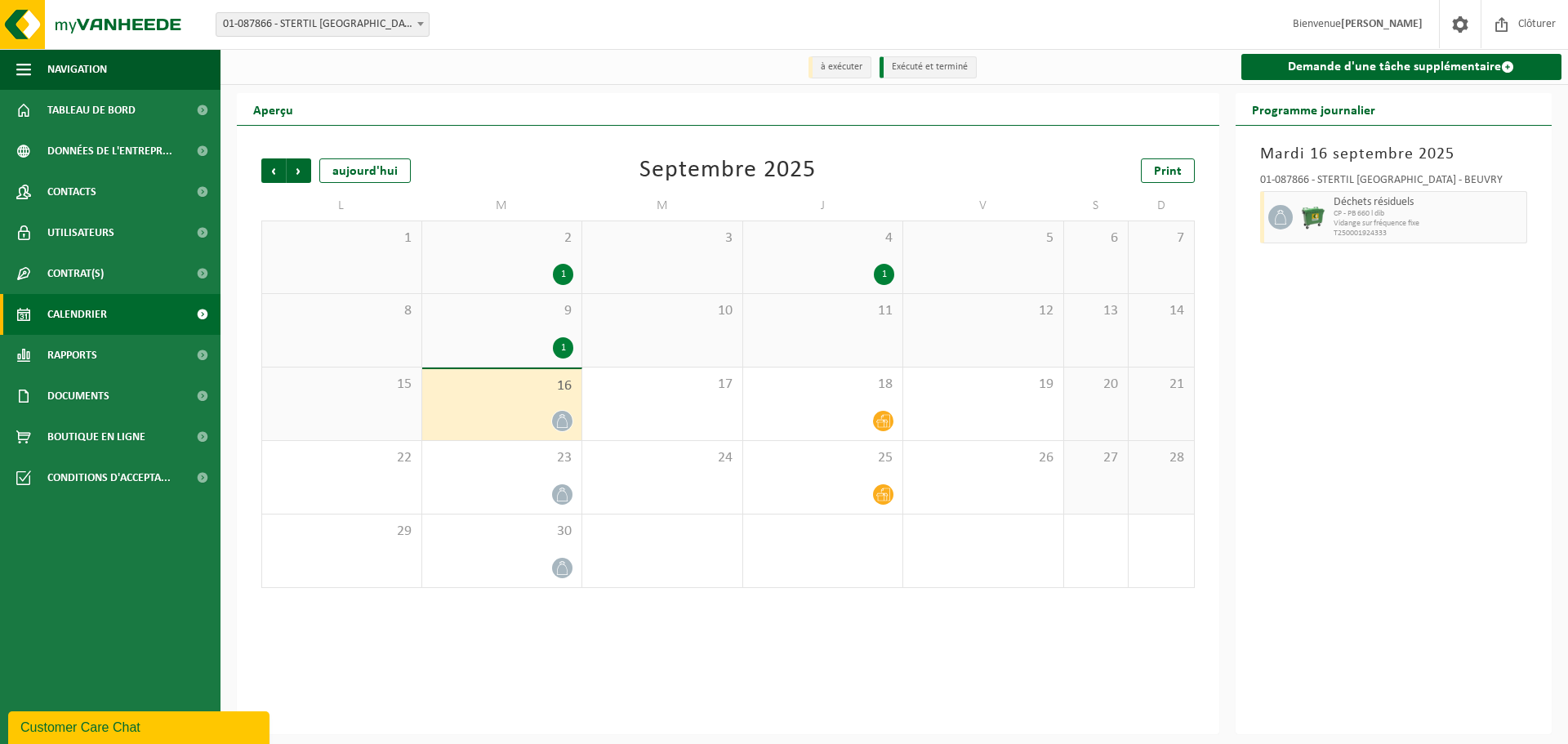
click at [1352, 407] on div "[DATE] 01-087866 - STERTIL [GEOGRAPHIC_DATA] - BEUVRY Déchets résiduels CP - PB…" at bounding box center [1394, 429] width 317 height 608
